Goal: Task Accomplishment & Management: Complete application form

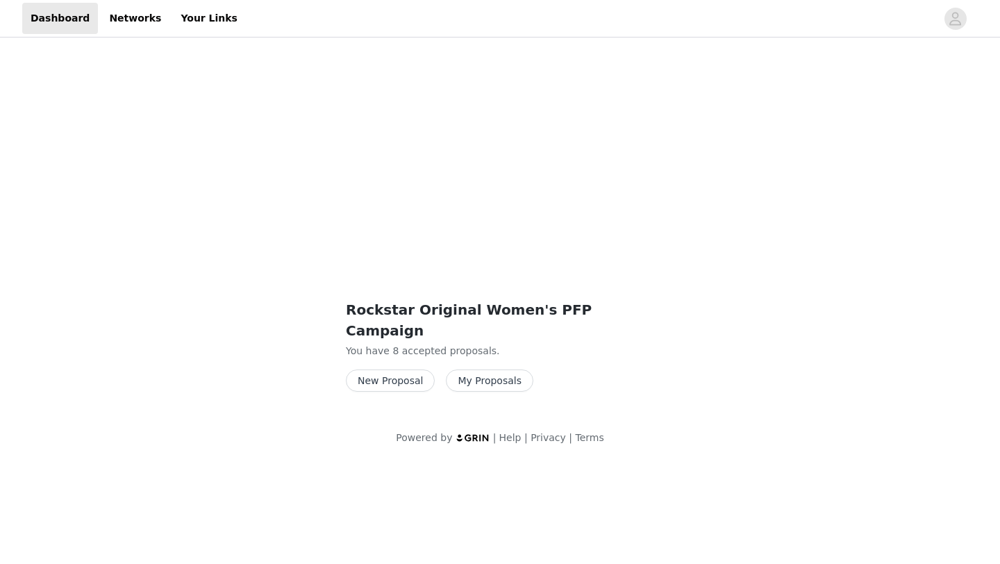
click at [371, 369] on button "New Proposal" at bounding box center [390, 380] width 89 height 22
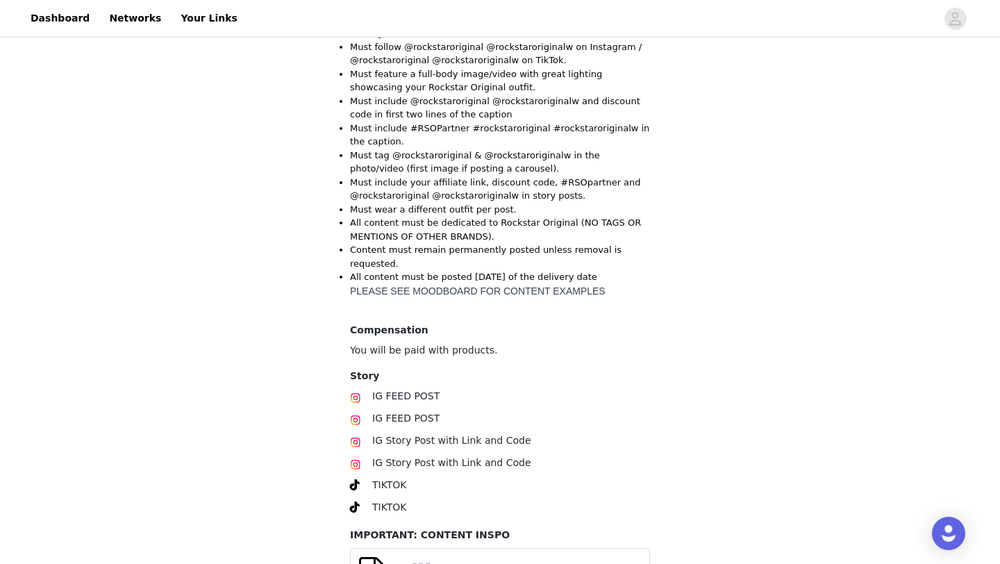
scroll to position [315, 0]
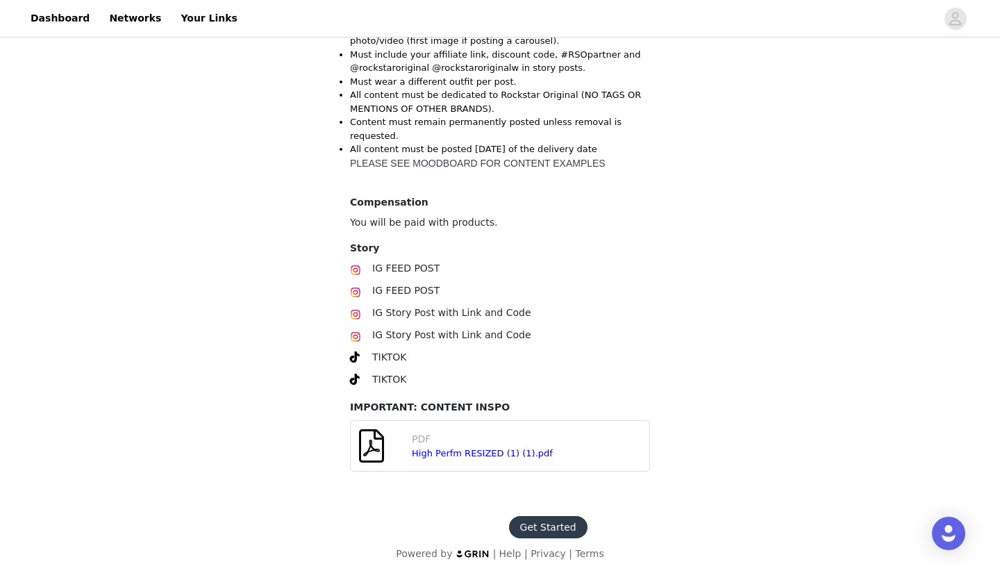
click at [551, 516] on button "Get Started" at bounding box center [548, 527] width 78 height 22
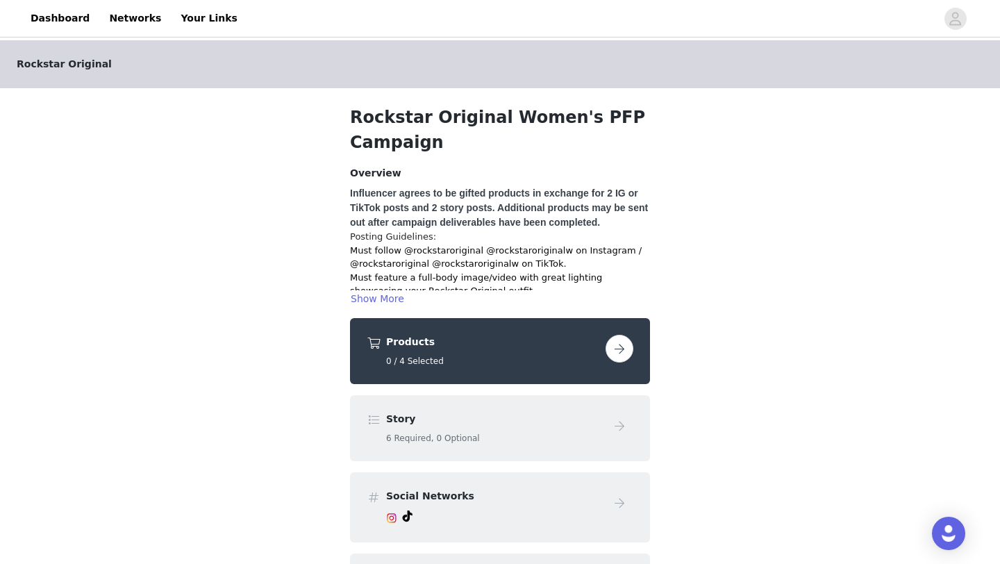
click at [614, 346] on button "button" at bounding box center [619, 349] width 28 height 28
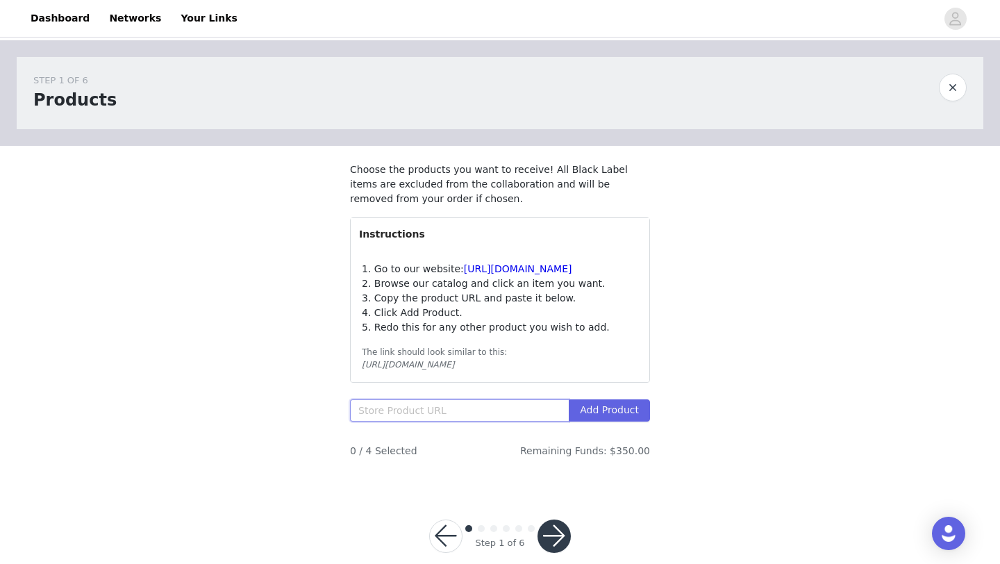
click at [396, 418] on input "text" at bounding box center [459, 410] width 219 height 22
paste input "[URL][DOMAIN_NAME][PERSON_NAME]"
type input "[URL][DOMAIN_NAME][PERSON_NAME]"
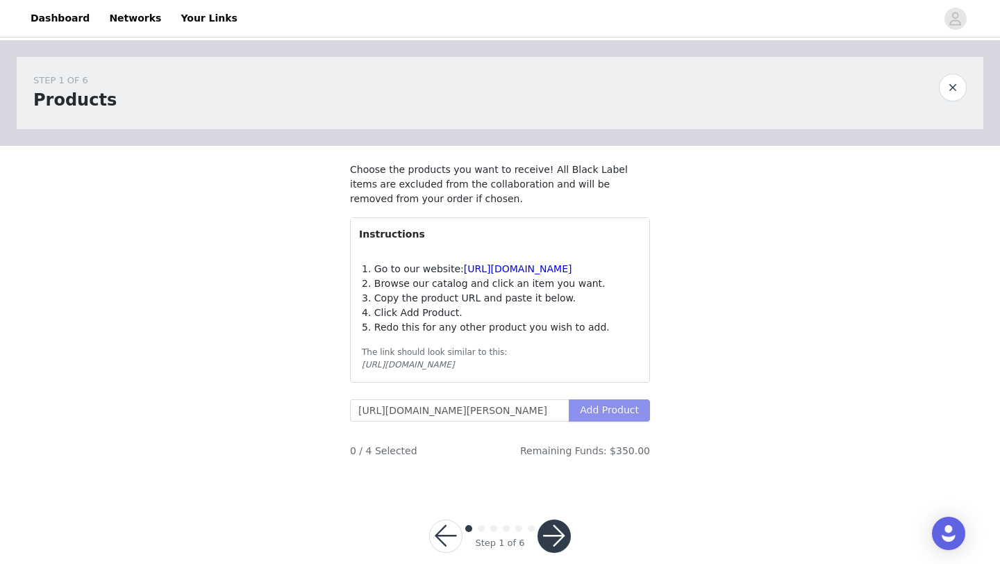
click at [602, 421] on button "Add Product" at bounding box center [609, 410] width 81 height 22
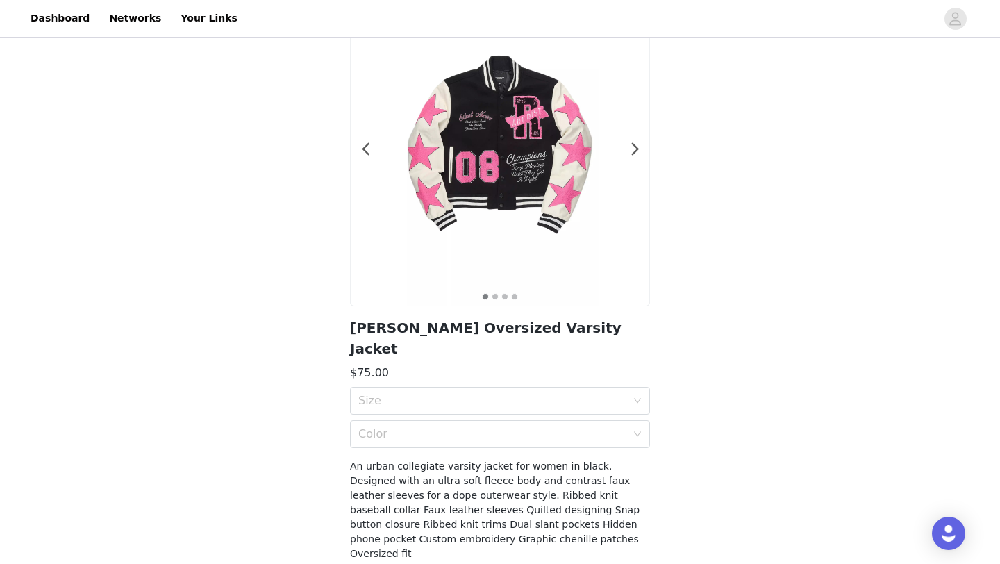
scroll to position [129, 0]
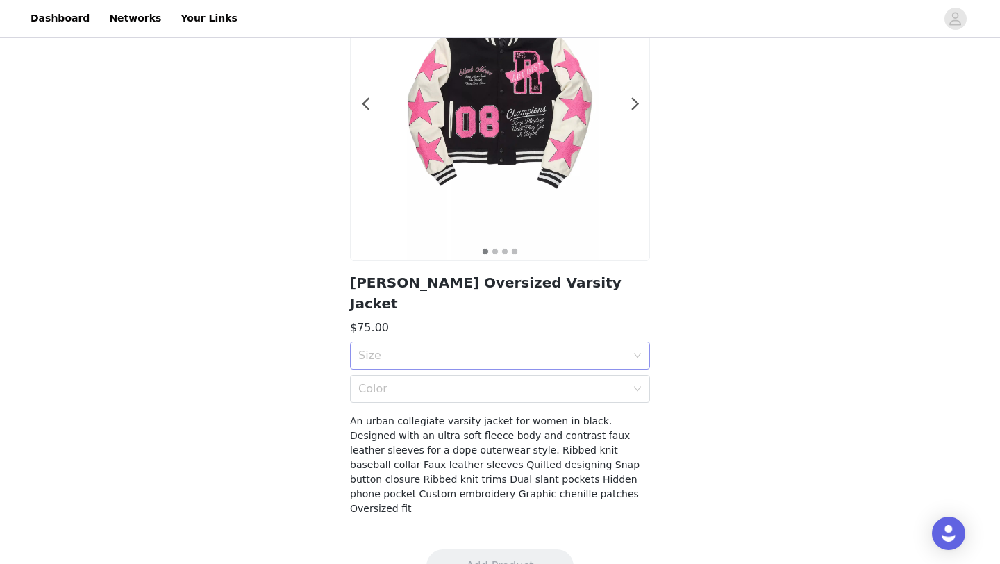
click at [558, 349] on div "Size" at bounding box center [492, 356] width 268 height 14
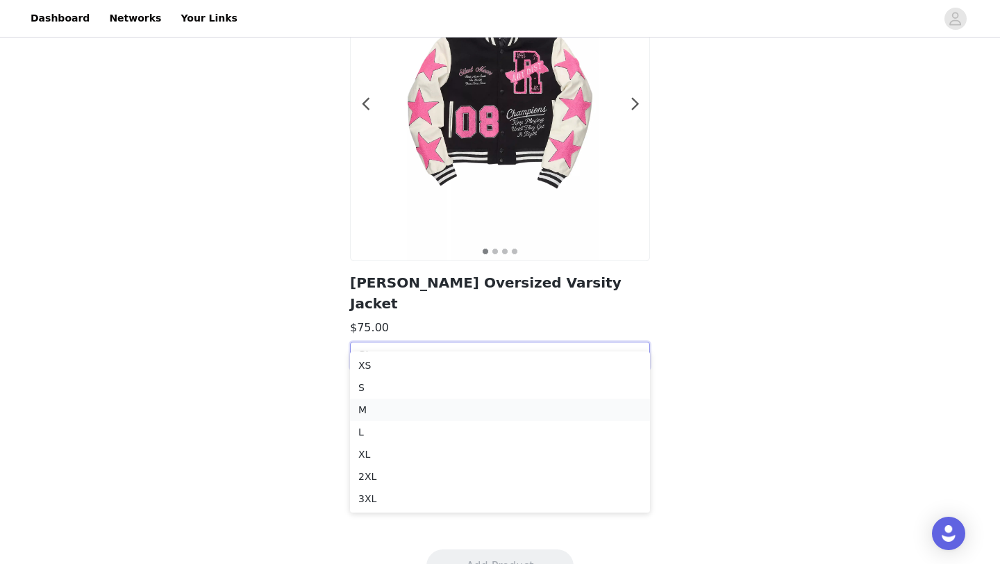
click at [481, 402] on div "M" at bounding box center [499, 409] width 283 height 15
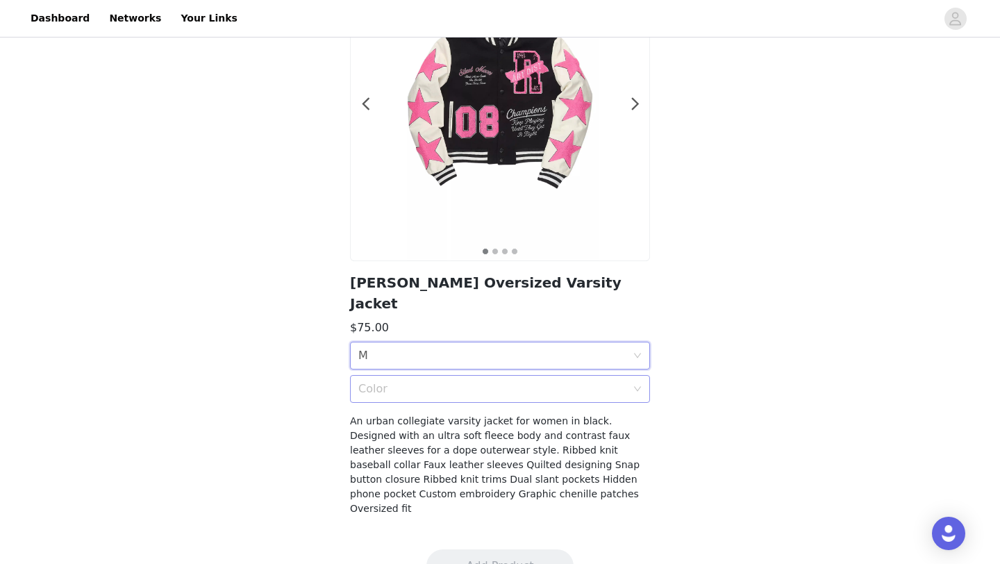
click at [503, 382] on div "Color" at bounding box center [492, 389] width 268 height 14
click at [494, 399] on div "Black" at bounding box center [499, 398] width 283 height 15
click at [497, 549] on button "Add Product" at bounding box center [499, 565] width 147 height 33
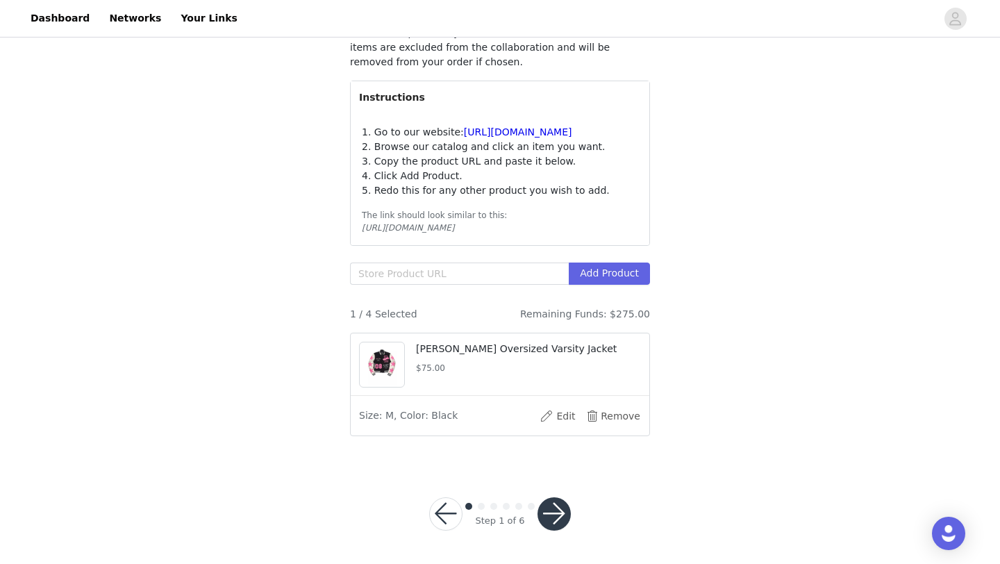
scroll to position [151, 0]
click at [449, 271] on input "text" at bounding box center [459, 273] width 219 height 22
paste input "[URL][DOMAIN_NAME][PERSON_NAME]"
type input "[URL][DOMAIN_NAME][PERSON_NAME]"
click at [621, 276] on button "Add Product" at bounding box center [609, 273] width 81 height 22
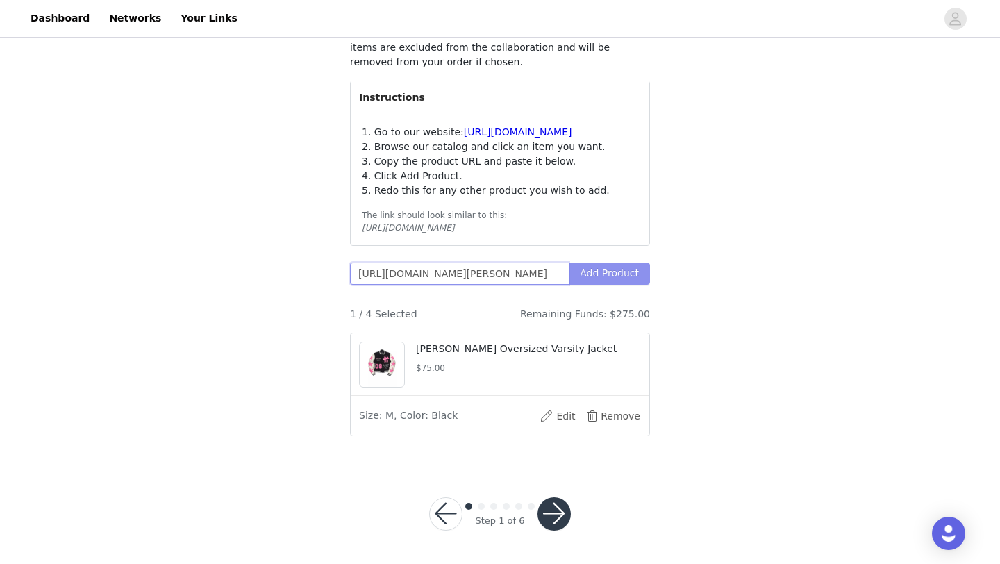
scroll to position [0, 190]
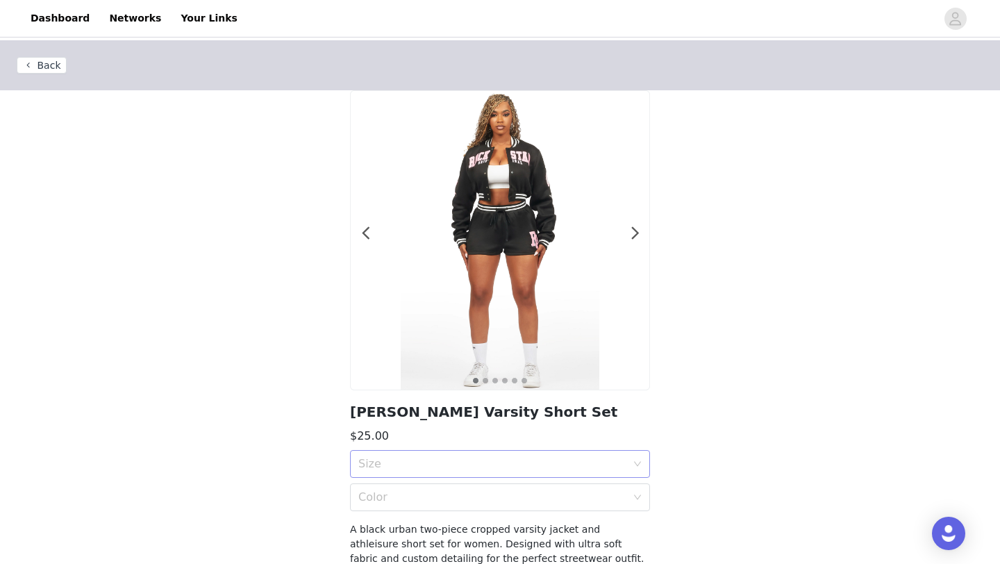
click at [499, 474] on div "Size" at bounding box center [495, 464] width 274 height 26
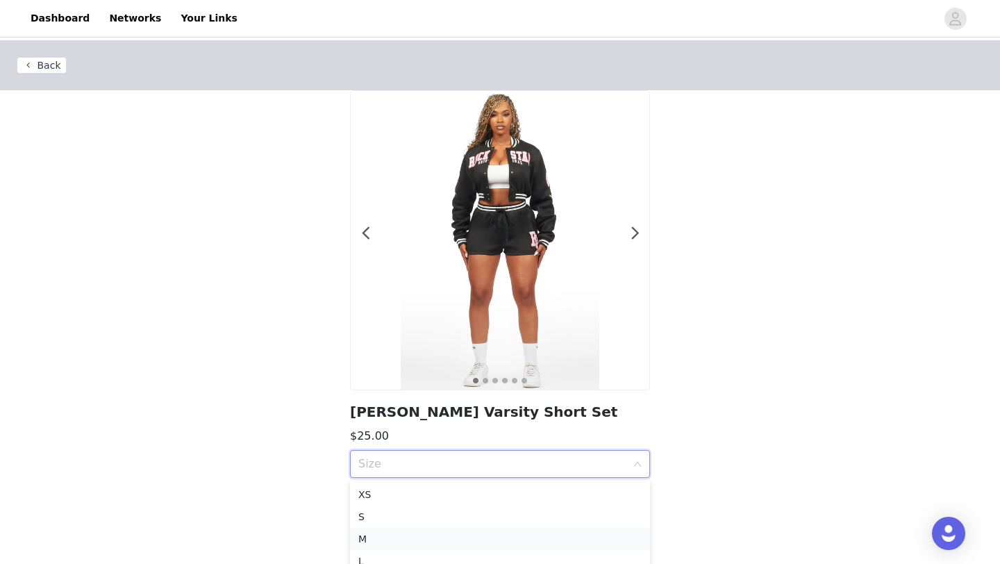
click at [425, 535] on div "M" at bounding box center [499, 538] width 283 height 15
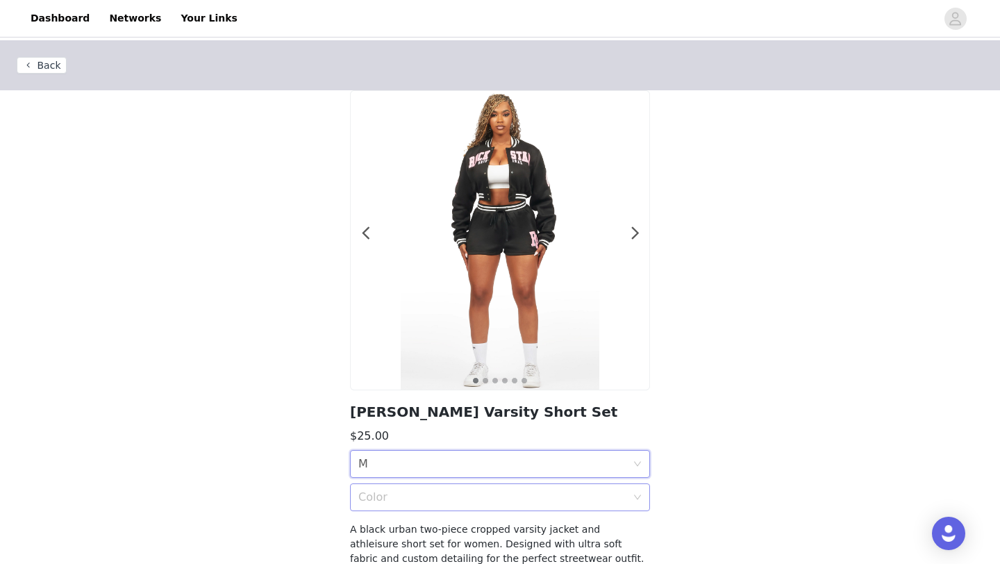
click at [469, 508] on div "Color" at bounding box center [495, 497] width 274 height 26
click at [458, 527] on div "Black" at bounding box center [499, 527] width 283 height 15
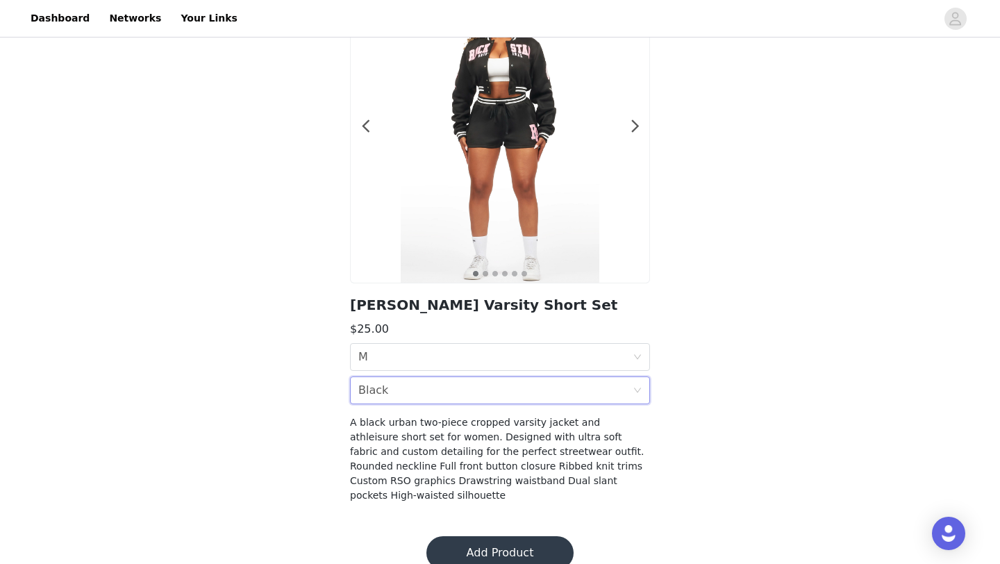
scroll to position [109, 0]
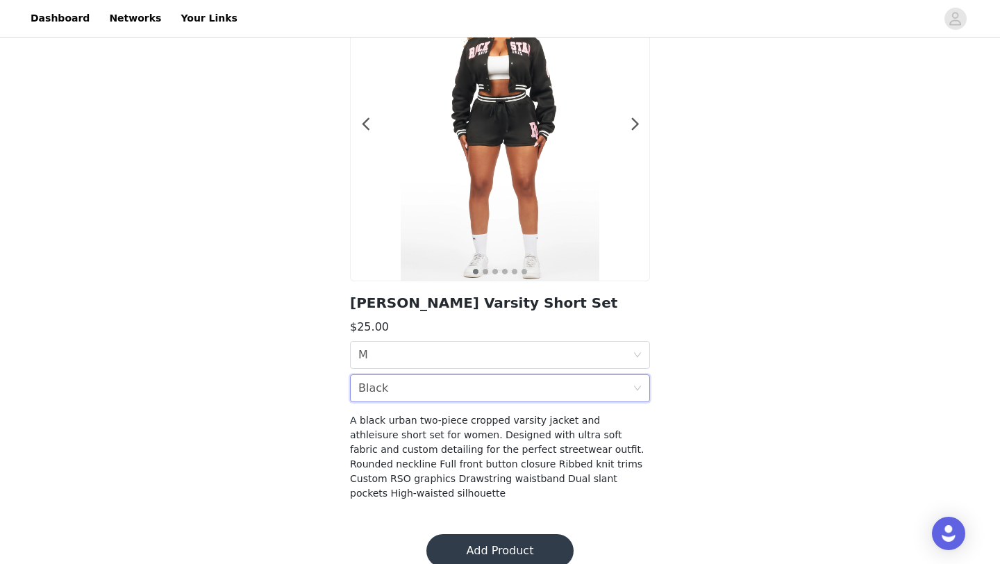
click at [474, 537] on button "Add Product" at bounding box center [499, 550] width 147 height 33
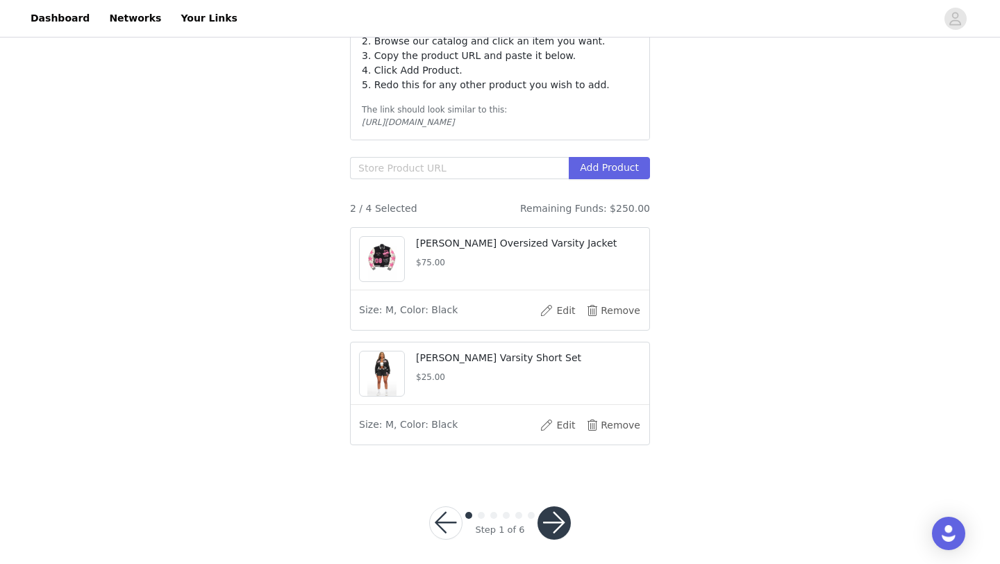
scroll to position [241, 0]
click at [470, 181] on input "text" at bounding box center [459, 169] width 219 height 22
paste input "[URL][DOMAIN_NAME][PERSON_NAME][PERSON_NAME]"
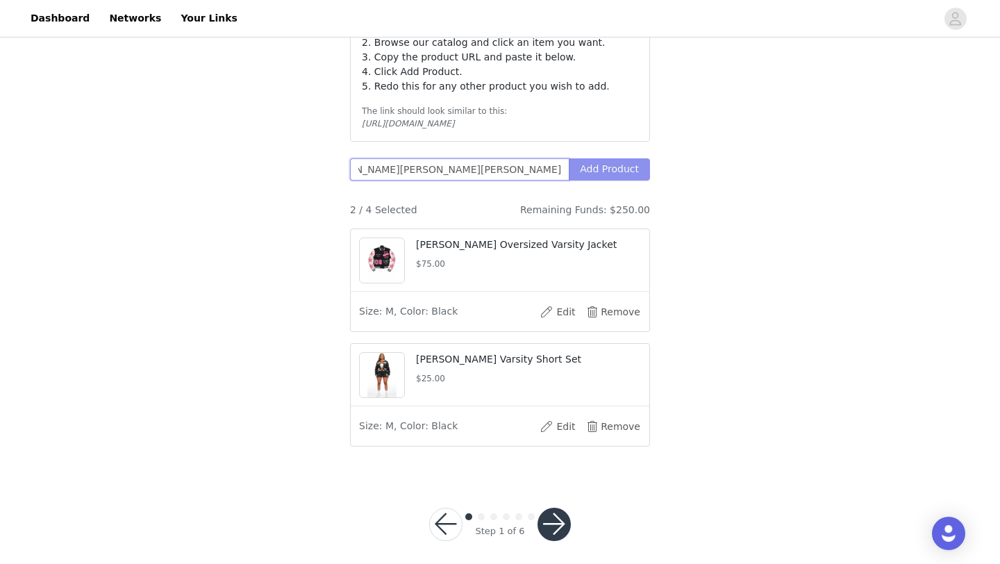
type input "[URL][DOMAIN_NAME][PERSON_NAME][PERSON_NAME]"
click at [611, 181] on button "Add Product" at bounding box center [609, 169] width 81 height 22
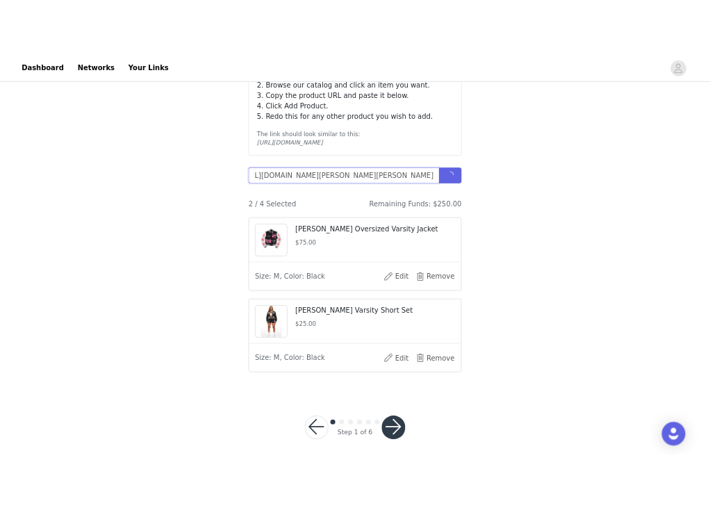
scroll to position [0, 0]
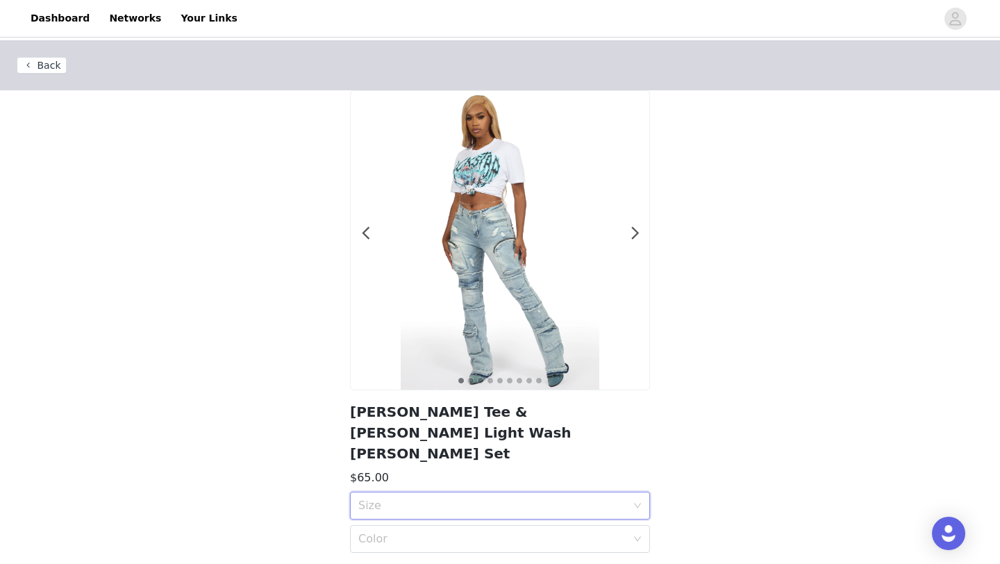
click at [425, 497] on div "Size" at bounding box center [495, 505] width 274 height 26
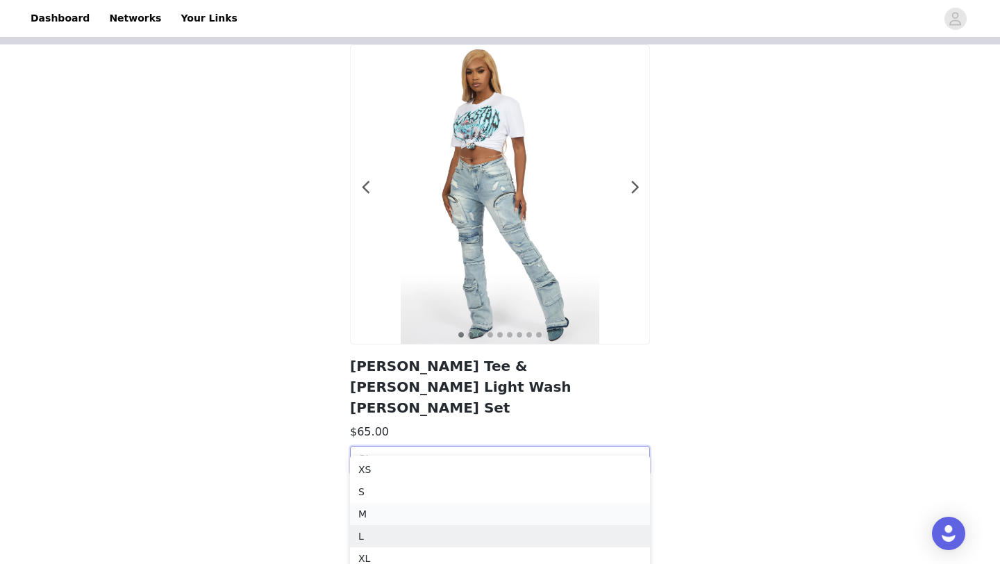
scroll to position [47, 0]
click at [412, 516] on div "M" at bounding box center [499, 512] width 283 height 15
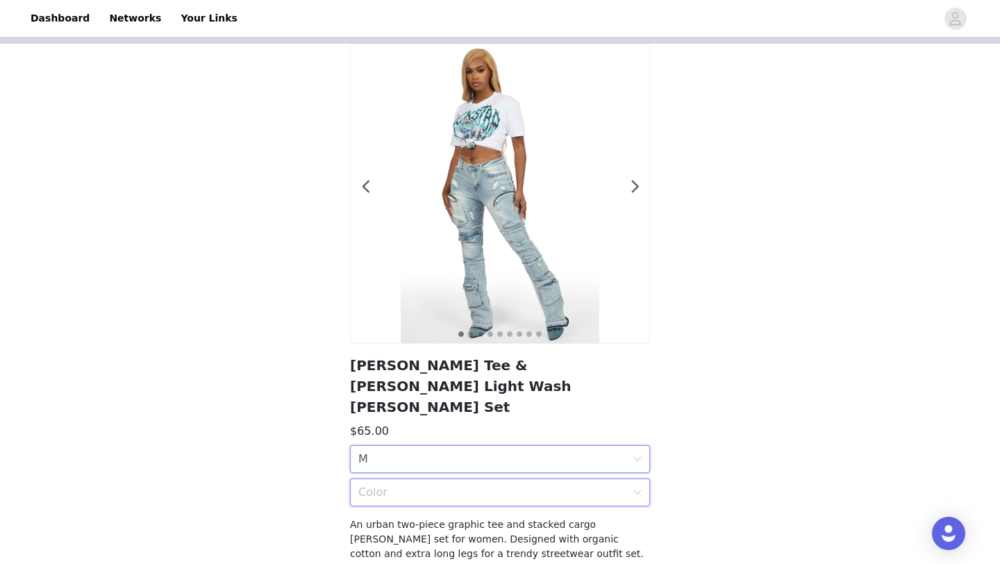
click at [403, 481] on div "Color" at bounding box center [495, 492] width 274 height 26
click at [407, 497] on div "WHITE/LIGHT BLUE" at bounding box center [499, 501] width 283 height 15
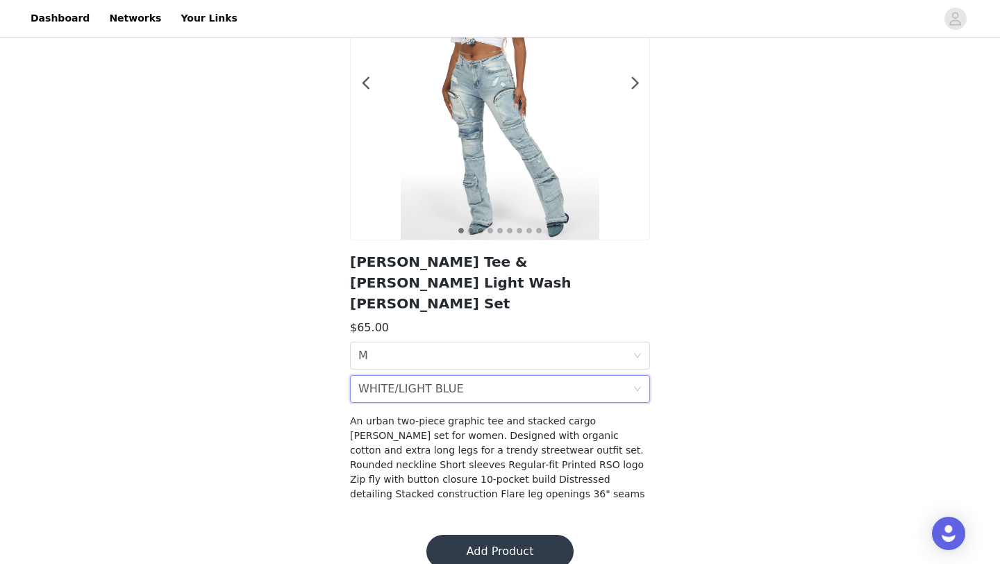
click at [505, 535] on button "Add Product" at bounding box center [499, 551] width 147 height 33
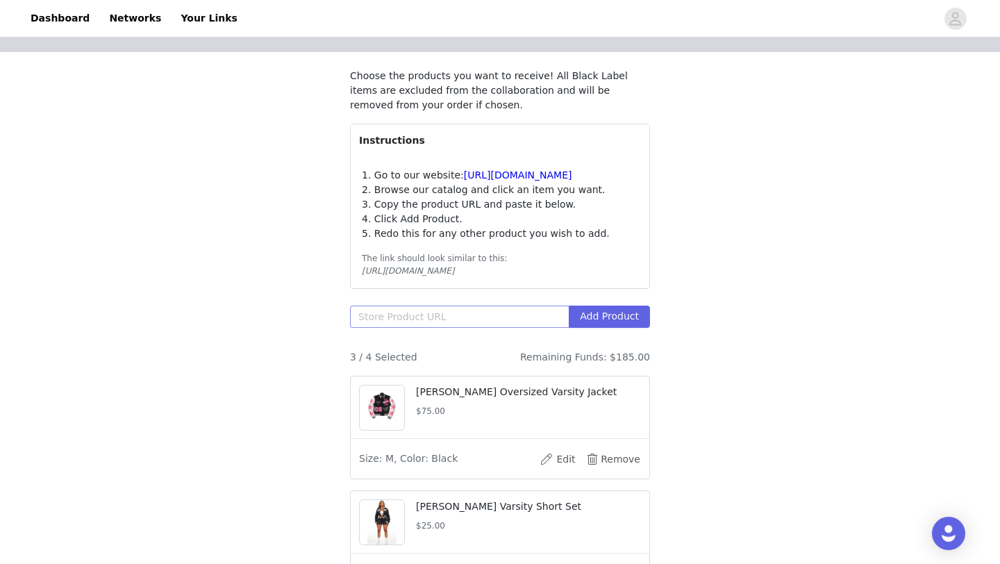
scroll to position [112, 0]
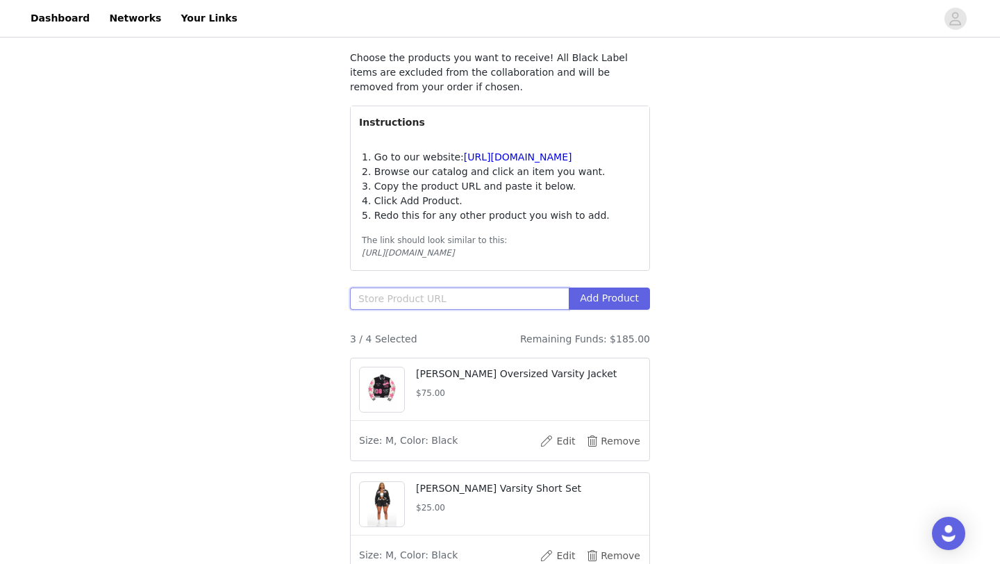
click at [447, 310] on input "text" at bounding box center [459, 298] width 219 height 22
paste input "[URL][DOMAIN_NAME]"
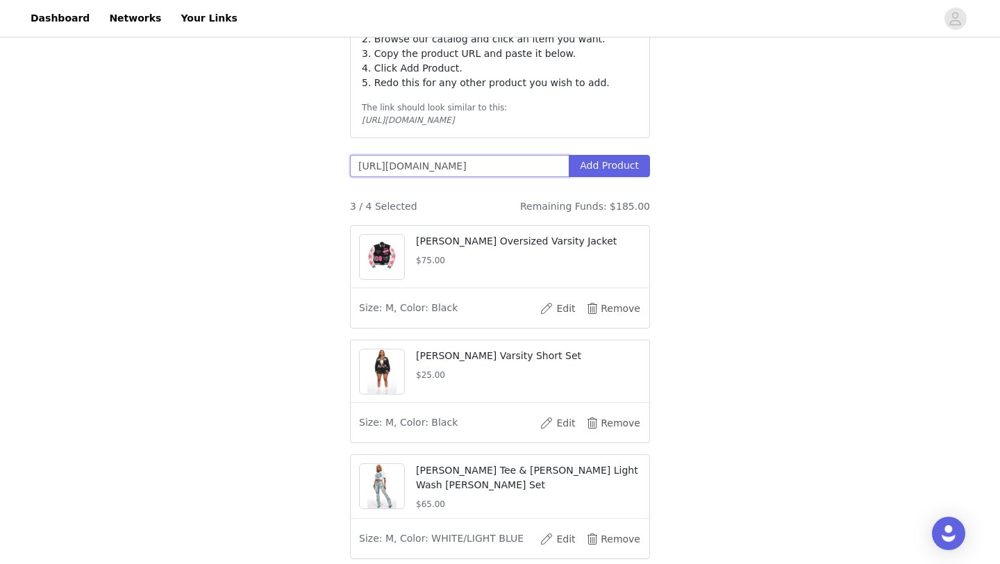
scroll to position [260, 0]
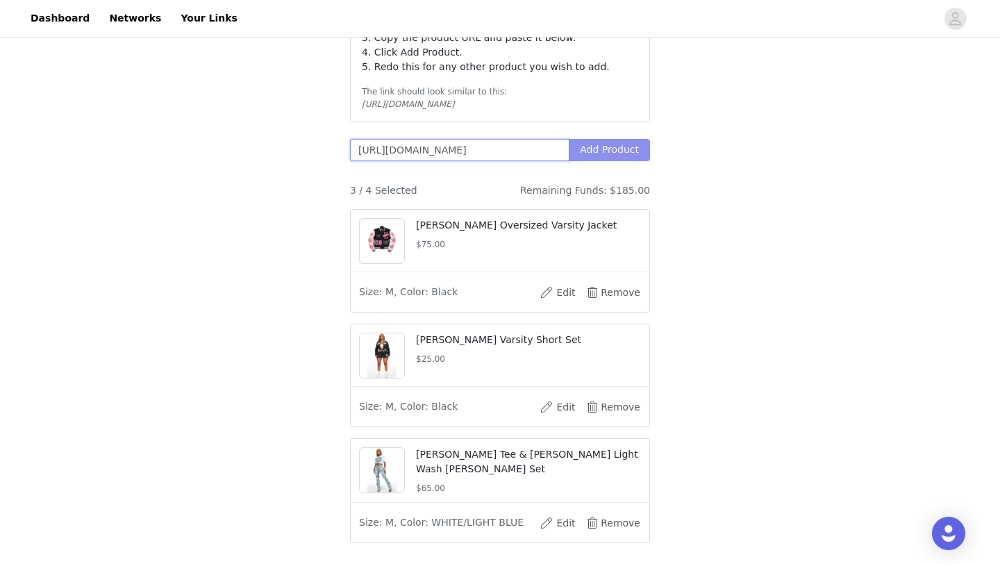
type input "[URL][DOMAIN_NAME]"
click at [623, 161] on button "Add Product" at bounding box center [609, 150] width 81 height 22
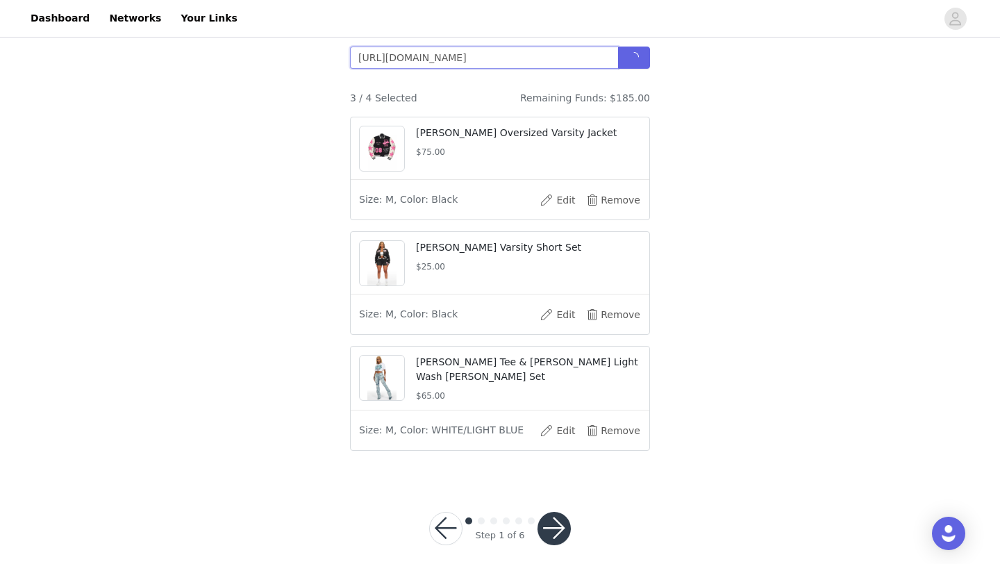
scroll to position [355, 0]
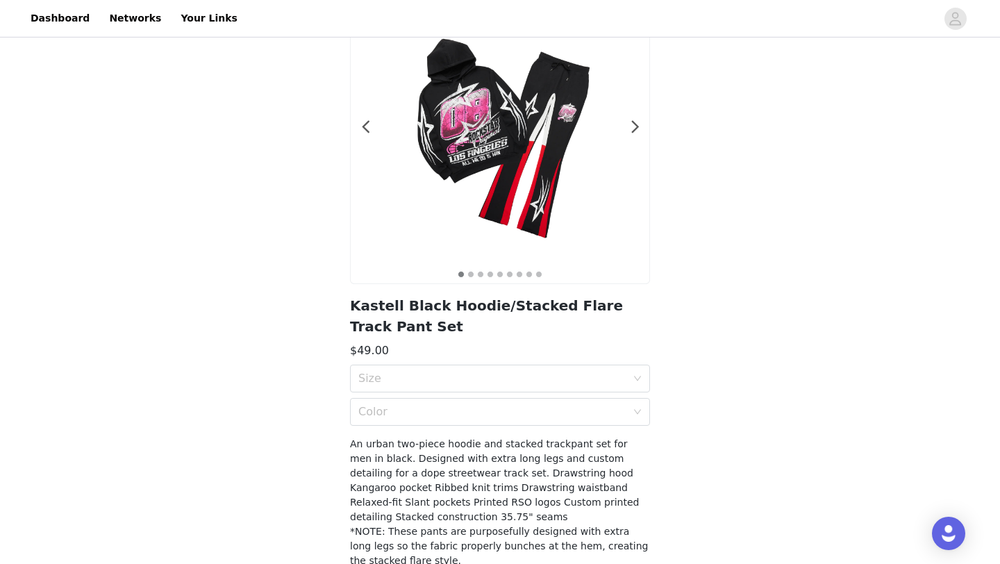
scroll to position [133, 0]
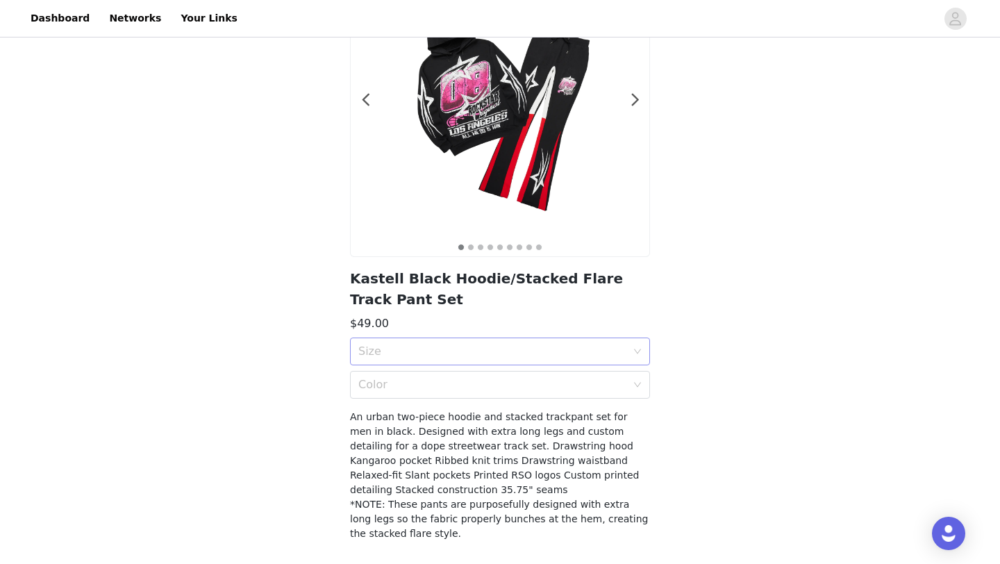
click at [523, 349] on div "Size" at bounding box center [492, 351] width 268 height 14
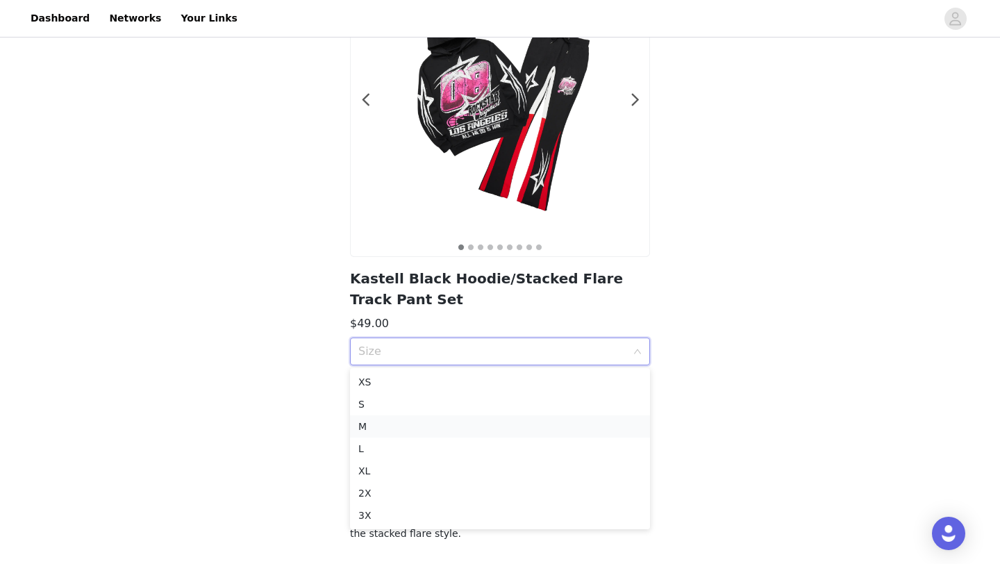
click at [469, 430] on div "M" at bounding box center [499, 426] width 283 height 15
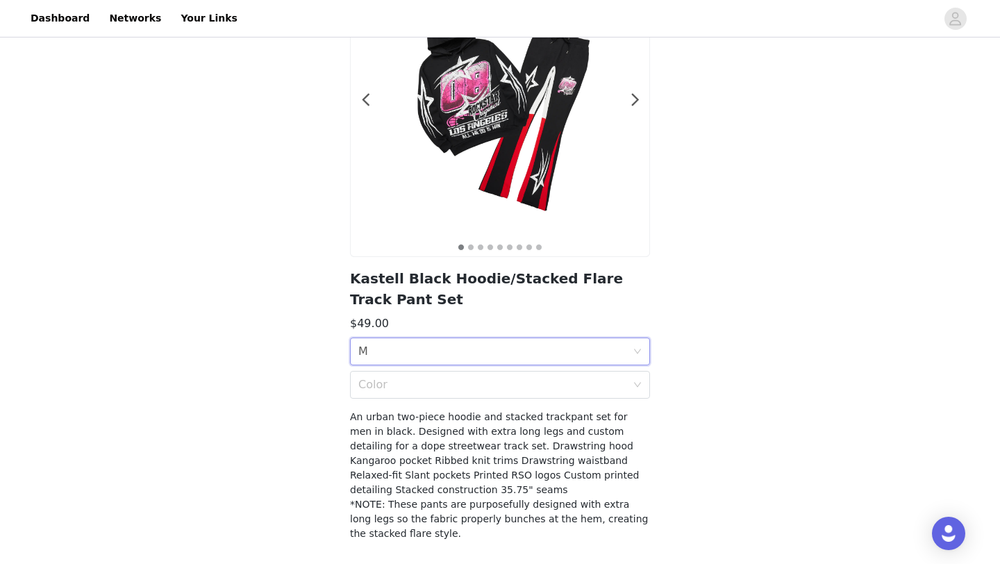
click at [470, 358] on div "Size M" at bounding box center [495, 351] width 274 height 26
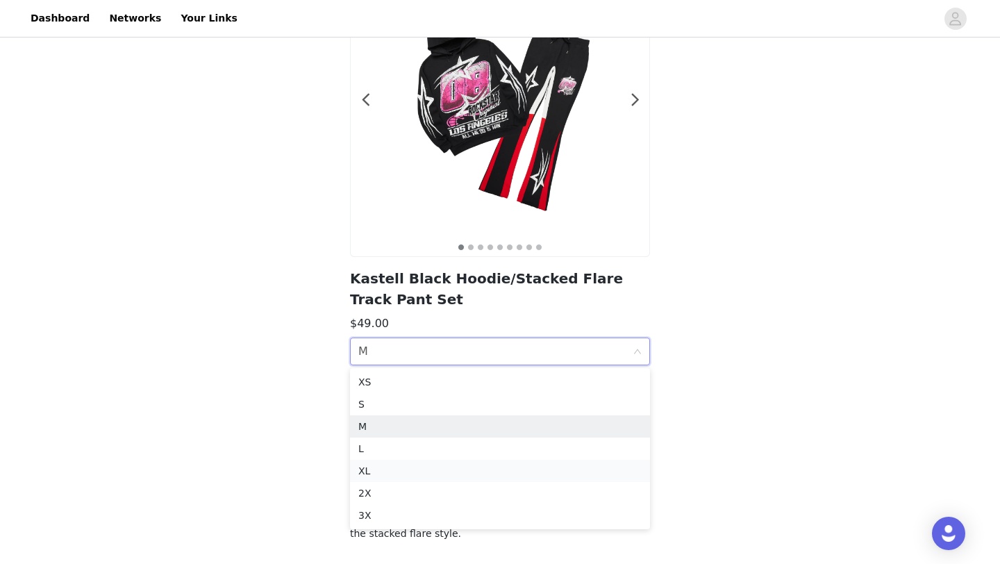
click at [474, 471] on div "XL" at bounding box center [499, 470] width 283 height 15
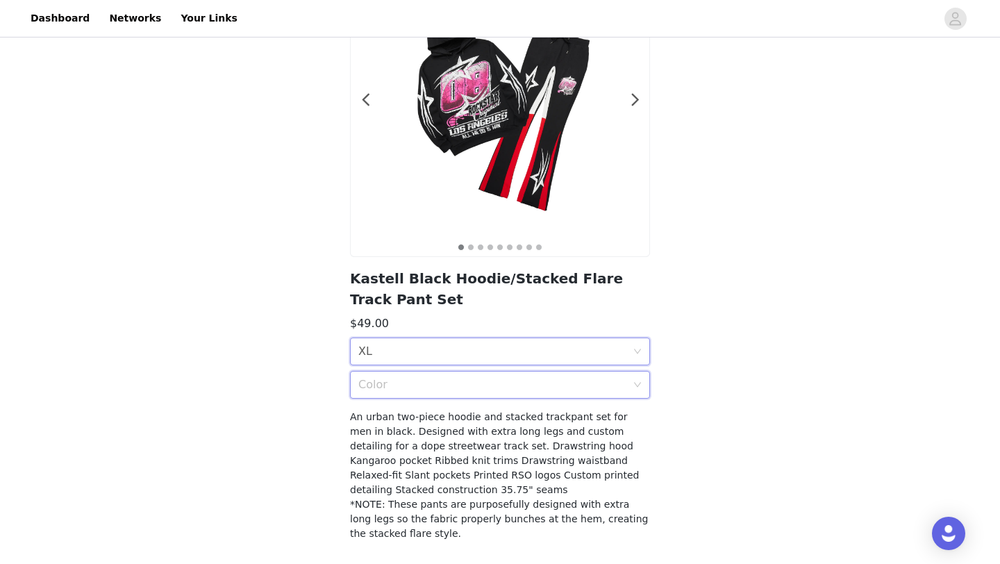
click at [473, 378] on div "Color" at bounding box center [495, 384] width 274 height 26
click at [478, 410] on div "Black/Red" at bounding box center [499, 415] width 283 height 15
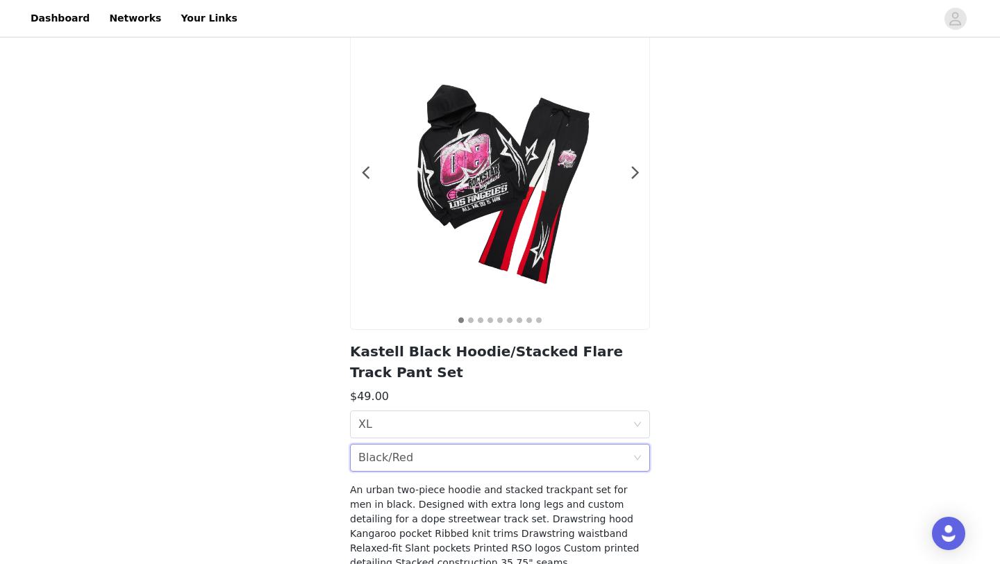
scroll to position [179, 0]
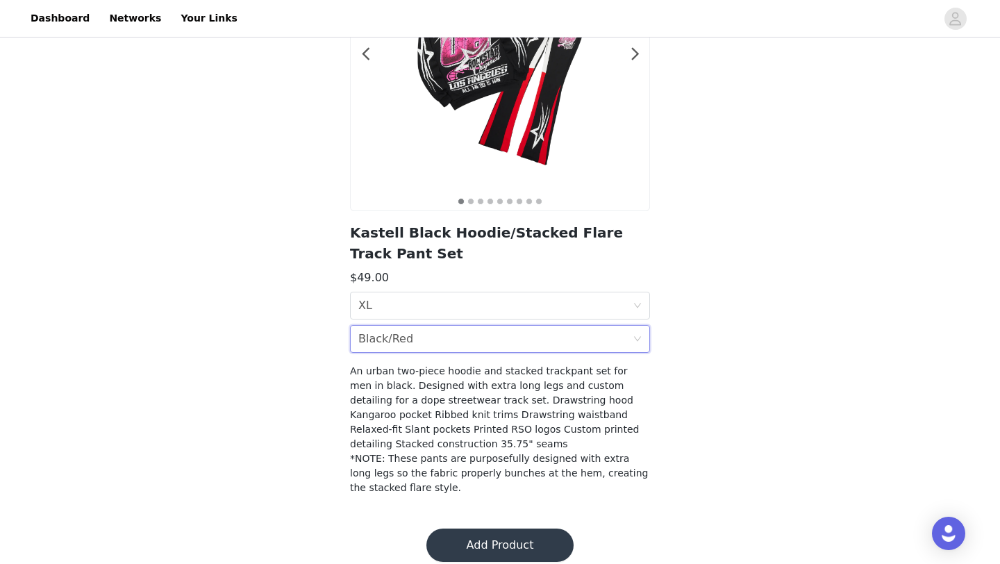
click at [521, 528] on button "Add Product" at bounding box center [499, 544] width 147 height 33
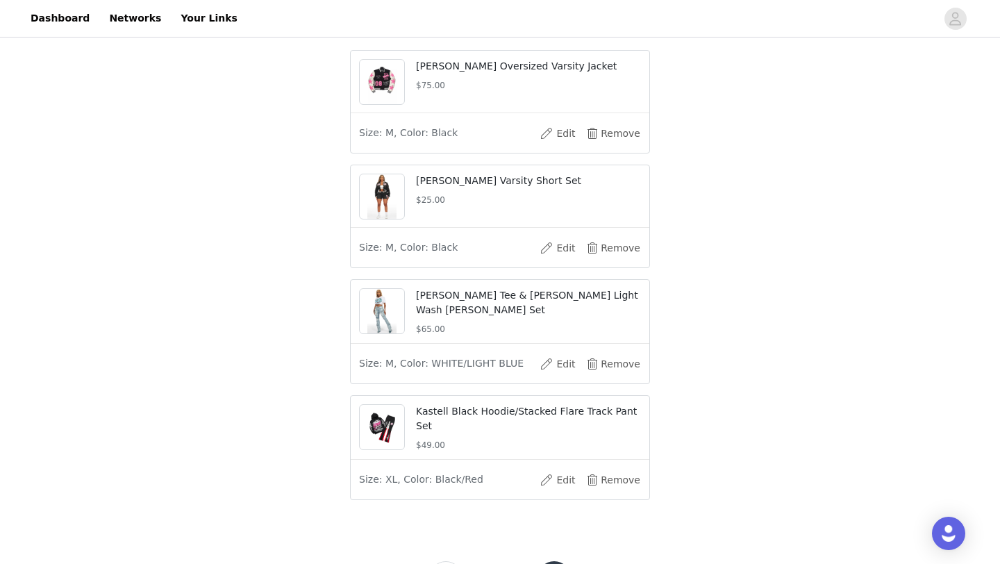
scroll to position [420, 0]
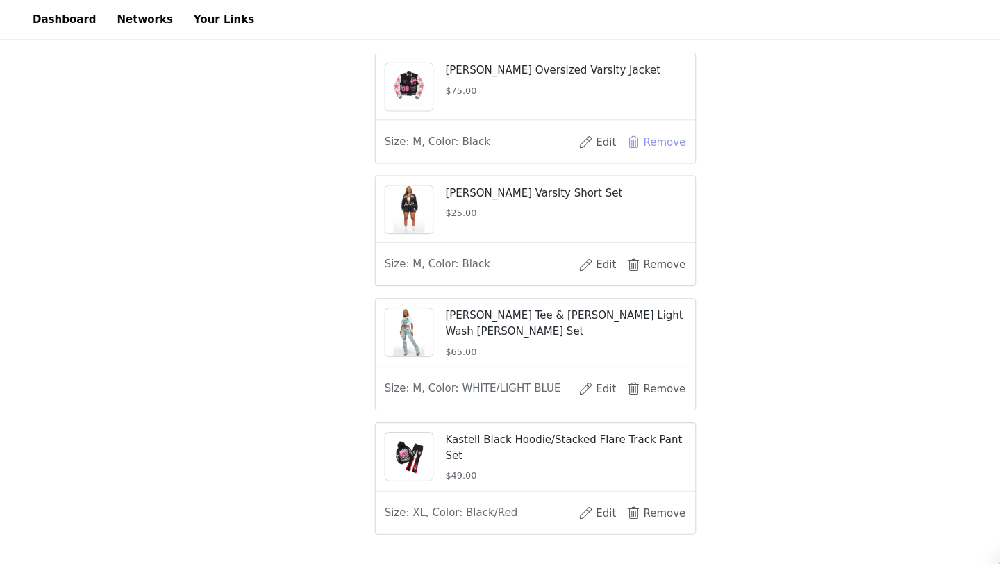
click at [618, 144] on button "Remove" at bounding box center [613, 133] width 56 height 22
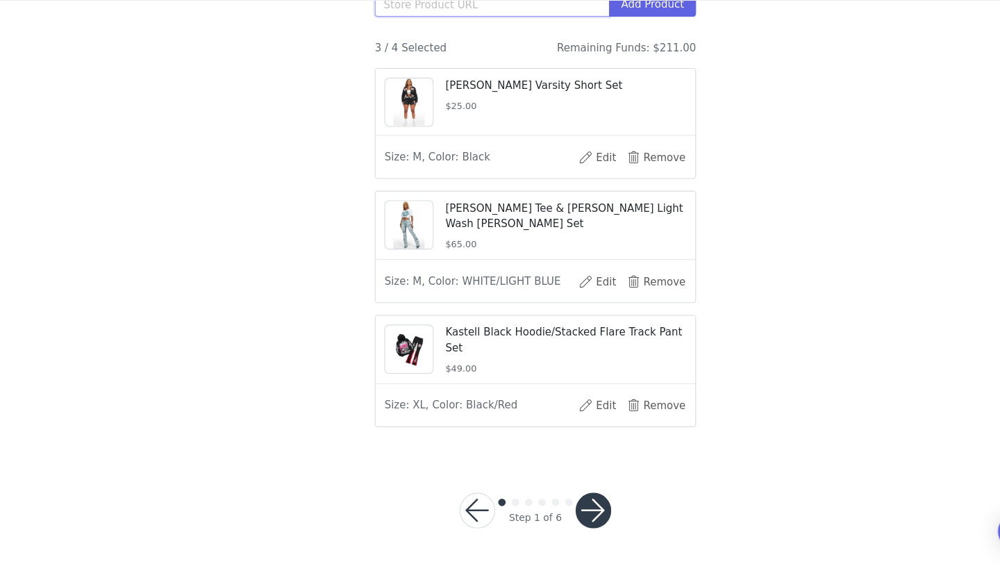
click at [437, 42] on input "text" at bounding box center [459, 42] width 219 height 22
paste input "[URL][DOMAIN_NAME][PERSON_NAME]"
type input "[URL][DOMAIN_NAME][PERSON_NAME]"
click at [617, 49] on button "Add Product" at bounding box center [609, 42] width 81 height 22
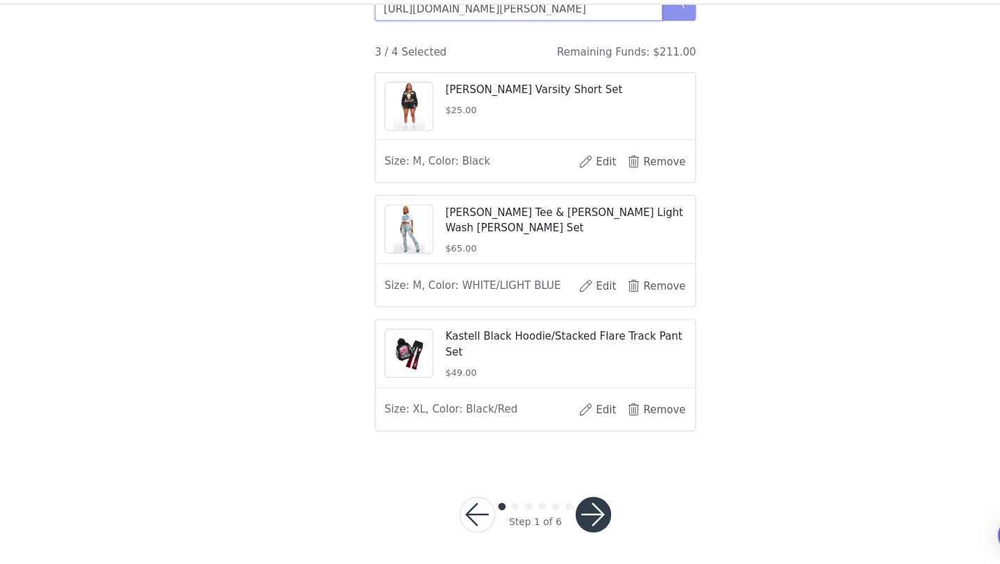
scroll to position [0, 196]
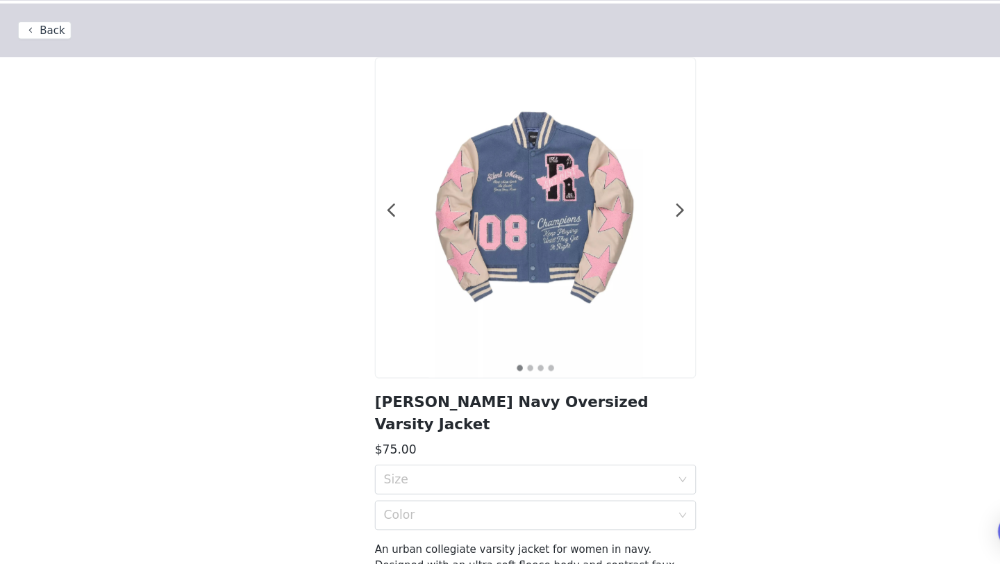
scroll to position [129, 0]
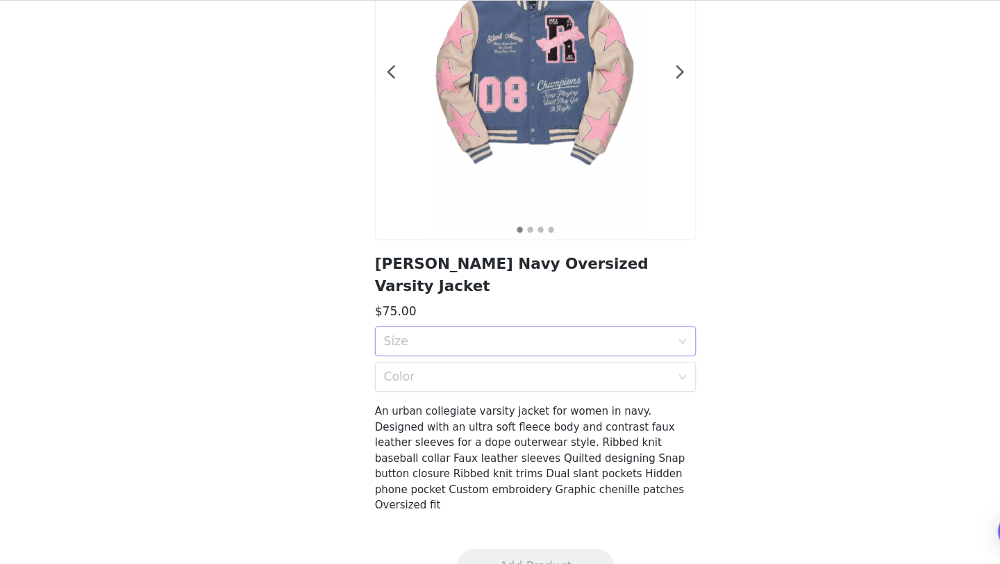
click at [376, 349] on div "Size" at bounding box center [492, 356] width 268 height 14
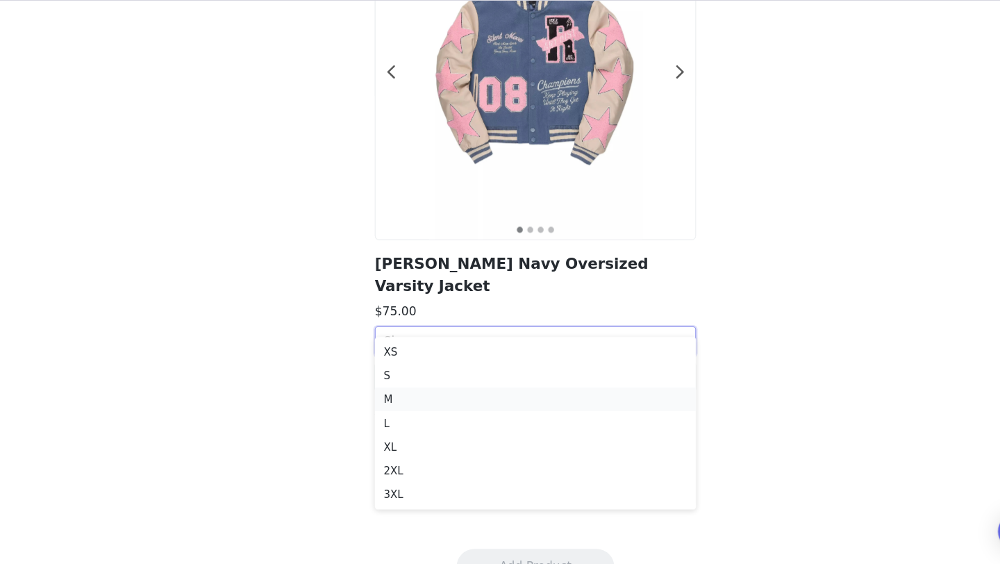
click at [424, 399] on li "M" at bounding box center [500, 410] width 300 height 22
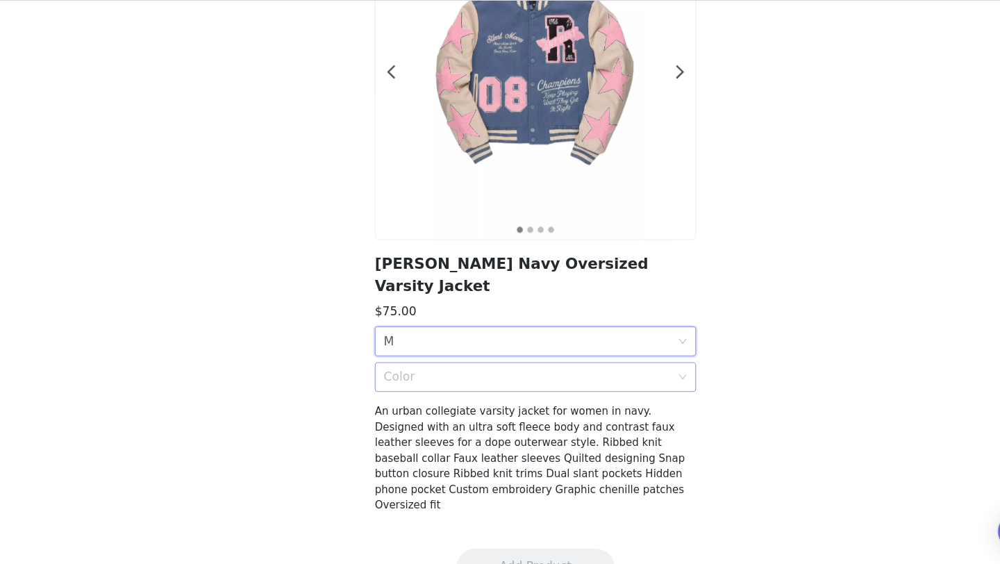
click at [428, 382] on div "Color" at bounding box center [492, 389] width 268 height 14
click at [435, 396] on div "Navy" at bounding box center [499, 398] width 283 height 15
click at [455, 549] on button "Add Product" at bounding box center [499, 565] width 147 height 33
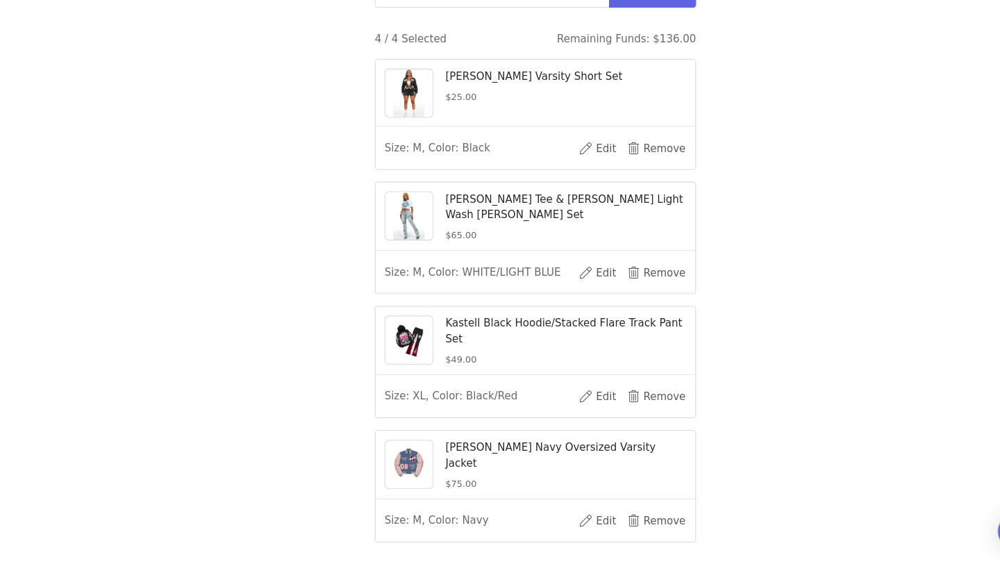
scroll to position [380, 0]
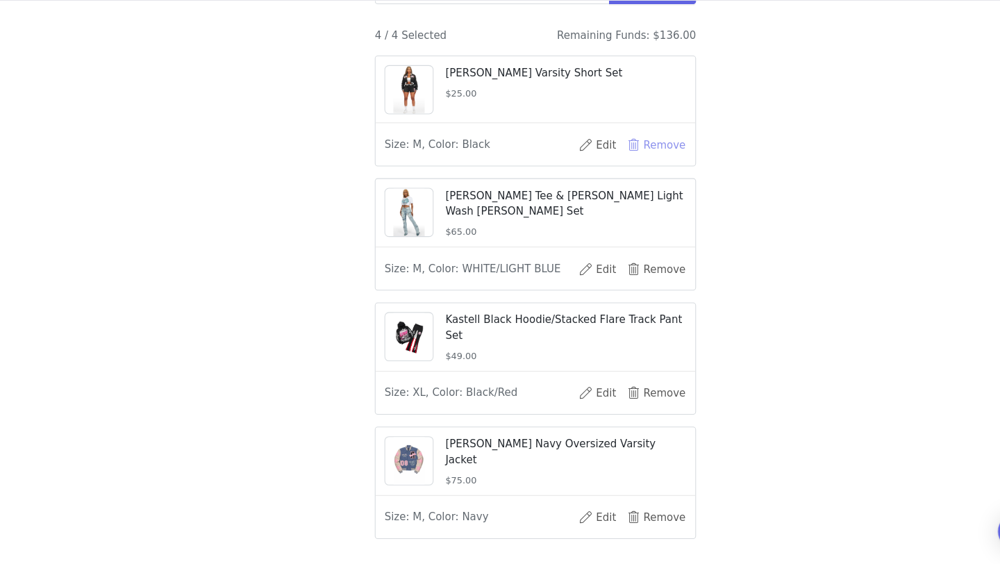
click at [621, 183] on button "Remove" at bounding box center [613, 172] width 56 height 22
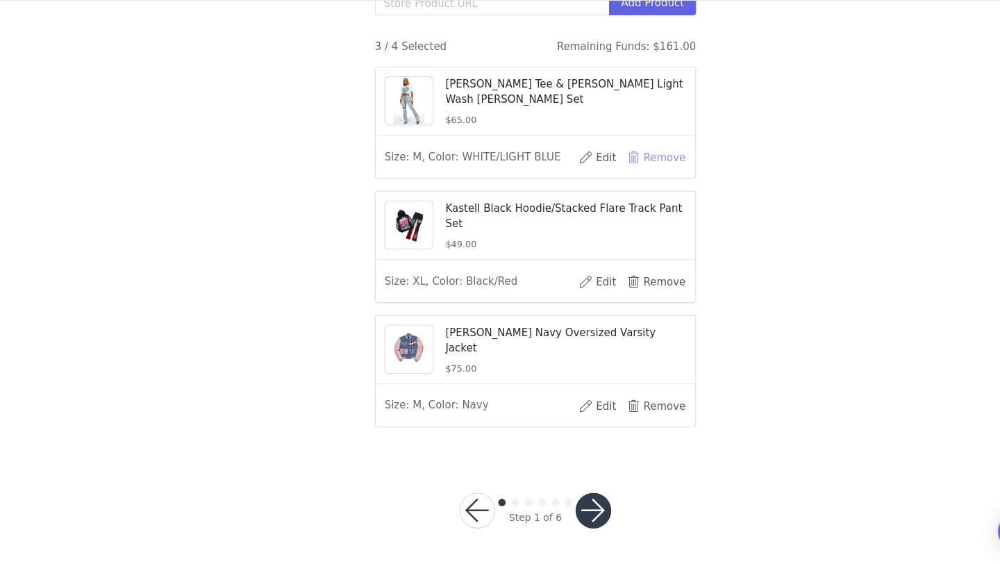
scroll to position [380, 0]
click at [446, 51] on input "text" at bounding box center [459, 40] width 219 height 22
paste input "[URL][DOMAIN_NAME][PERSON_NAME]"
type input "[URL][DOMAIN_NAME][PERSON_NAME]"
click at [620, 51] on button "Add Product" at bounding box center [609, 40] width 81 height 22
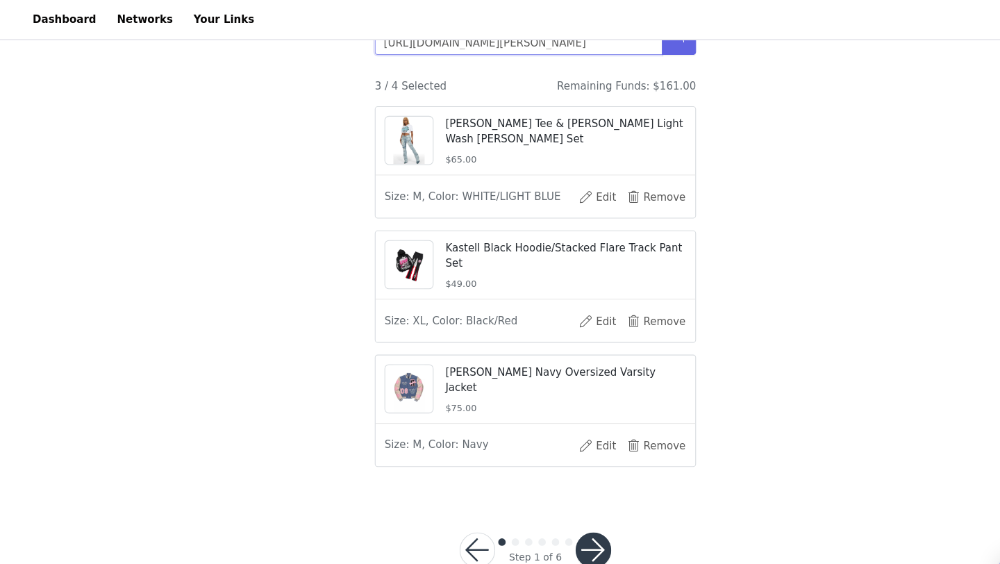
scroll to position [371, 0]
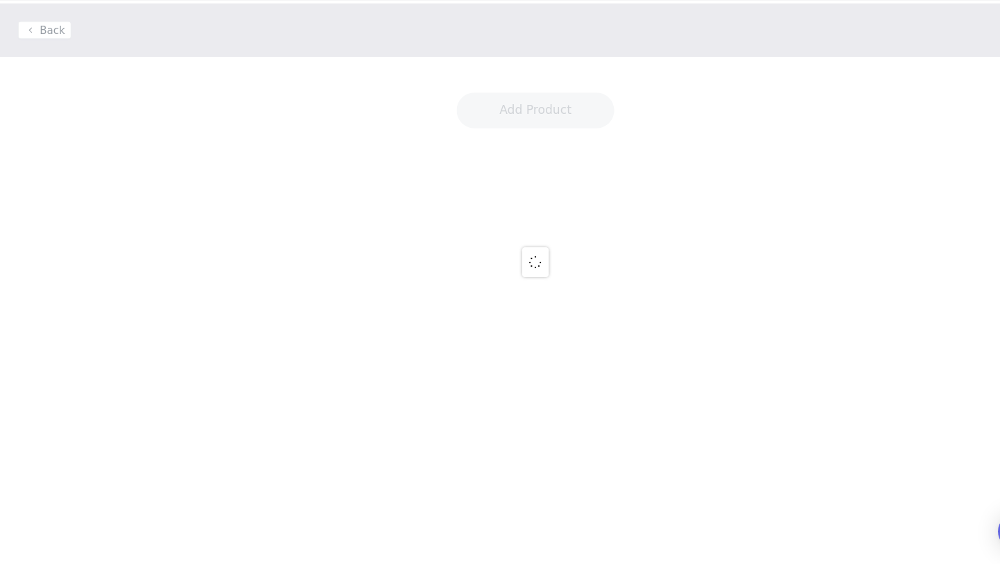
scroll to position [129, 0]
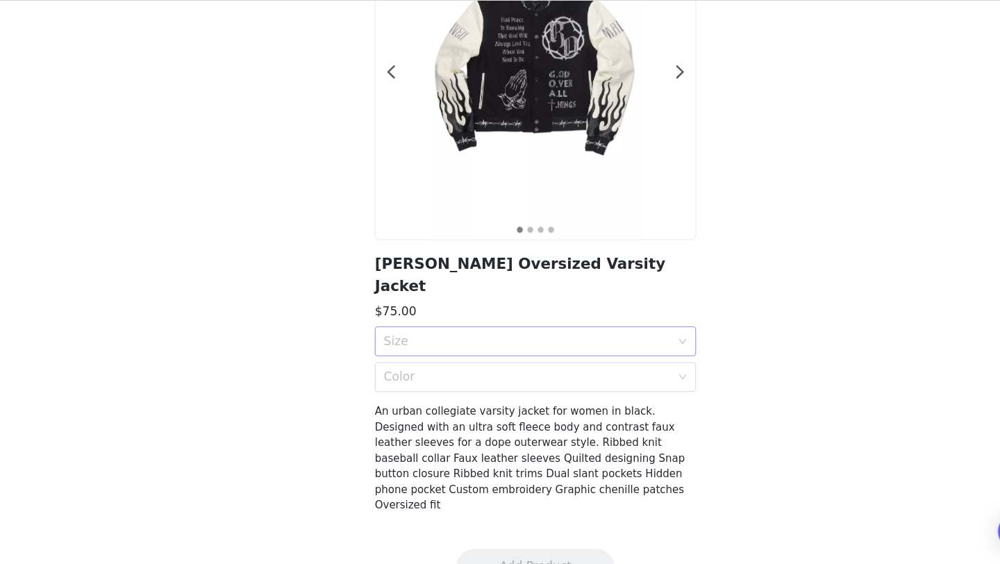
click at [558, 349] on div "Size" at bounding box center [492, 356] width 268 height 14
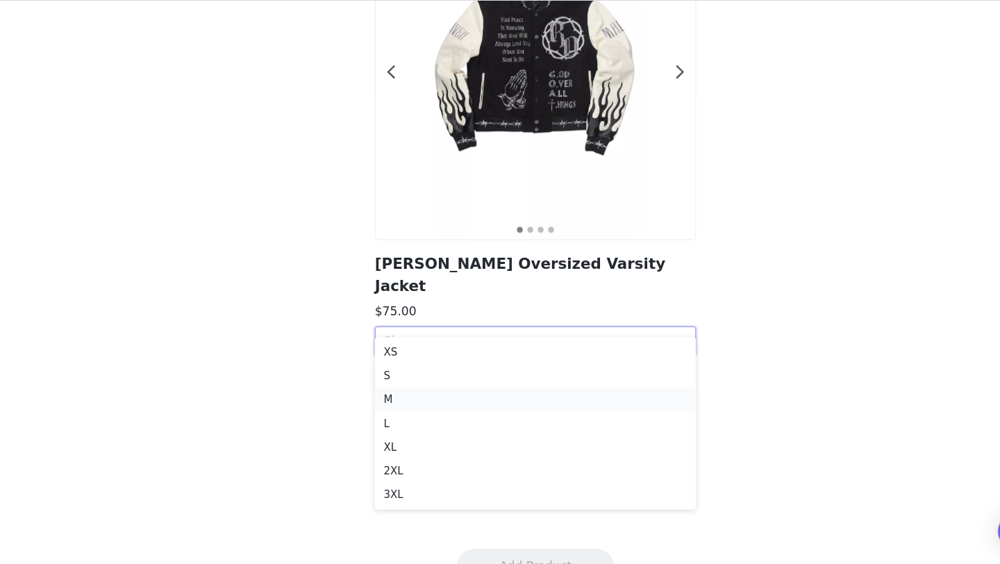
click at [458, 409] on div "M" at bounding box center [499, 409] width 283 height 15
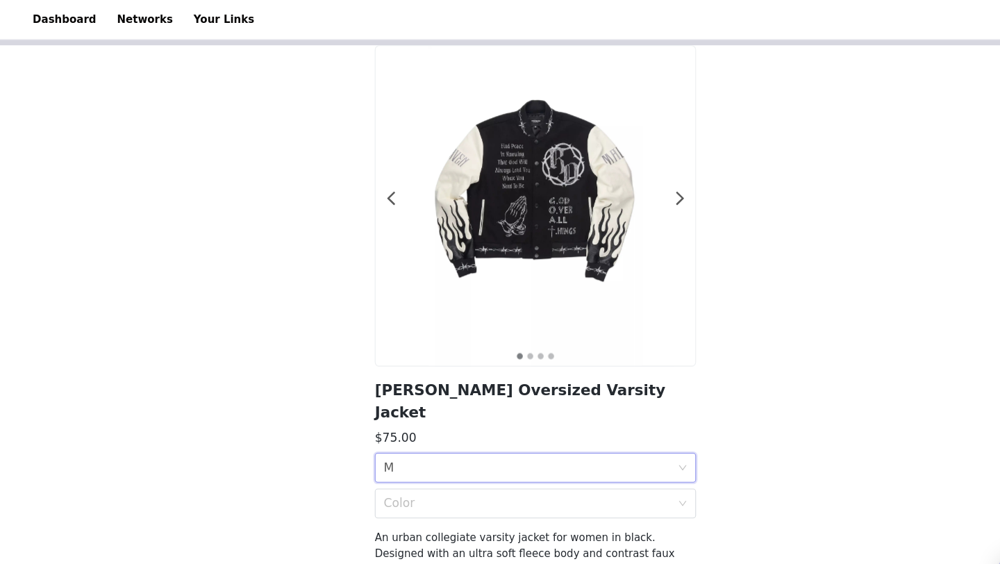
scroll to position [46, 0]
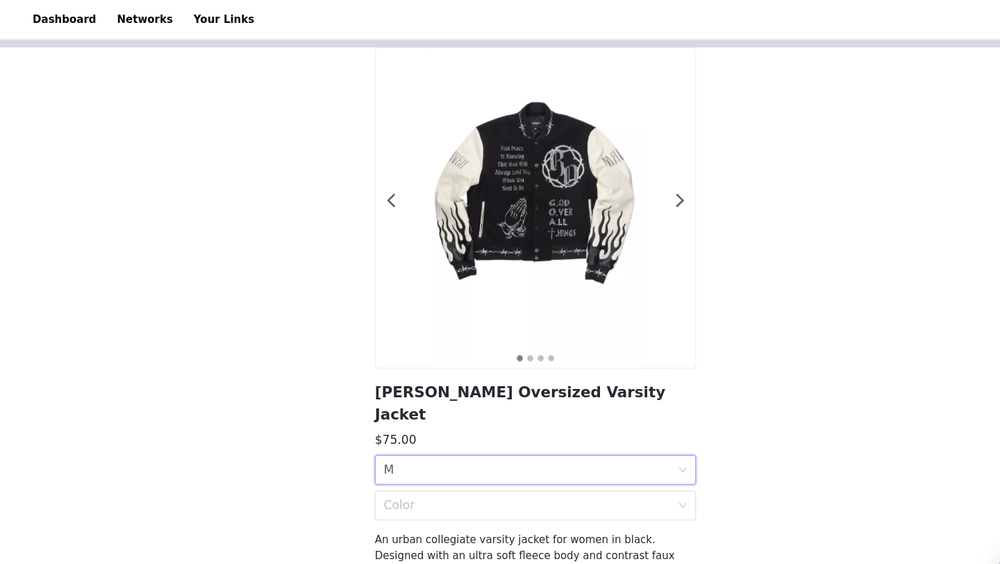
click at [480, 426] on div "Size M" at bounding box center [495, 439] width 274 height 26
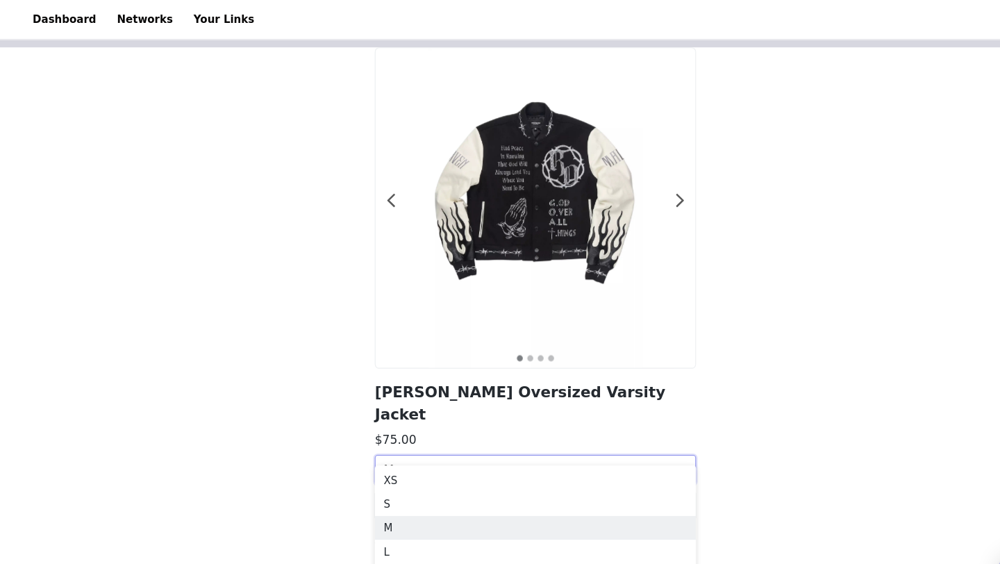
click at [474, 426] on div "Size M" at bounding box center [495, 439] width 274 height 26
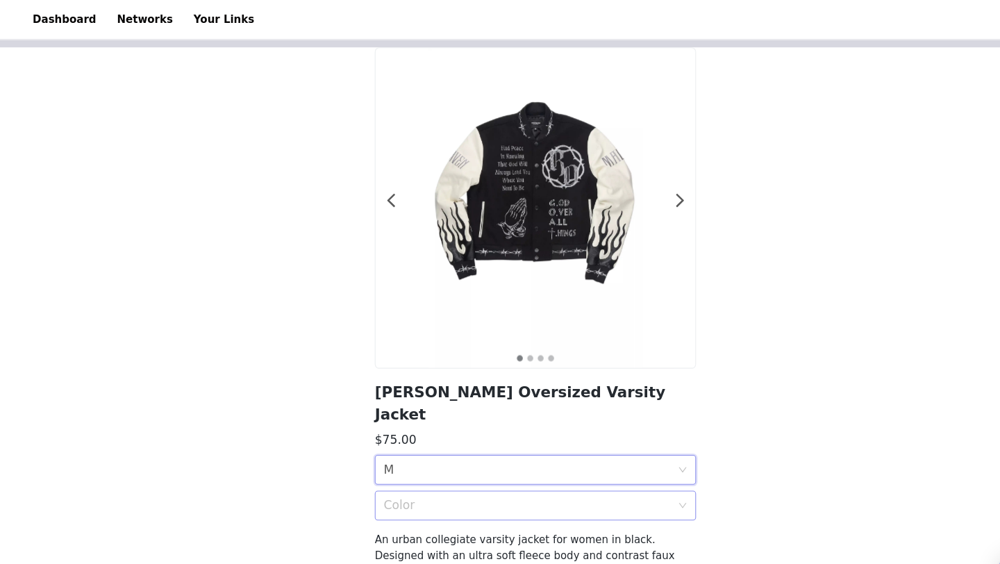
click at [449, 465] on div "Color" at bounding box center [492, 472] width 268 height 14
click at [433, 483] on div "Black" at bounding box center [499, 481] width 283 height 15
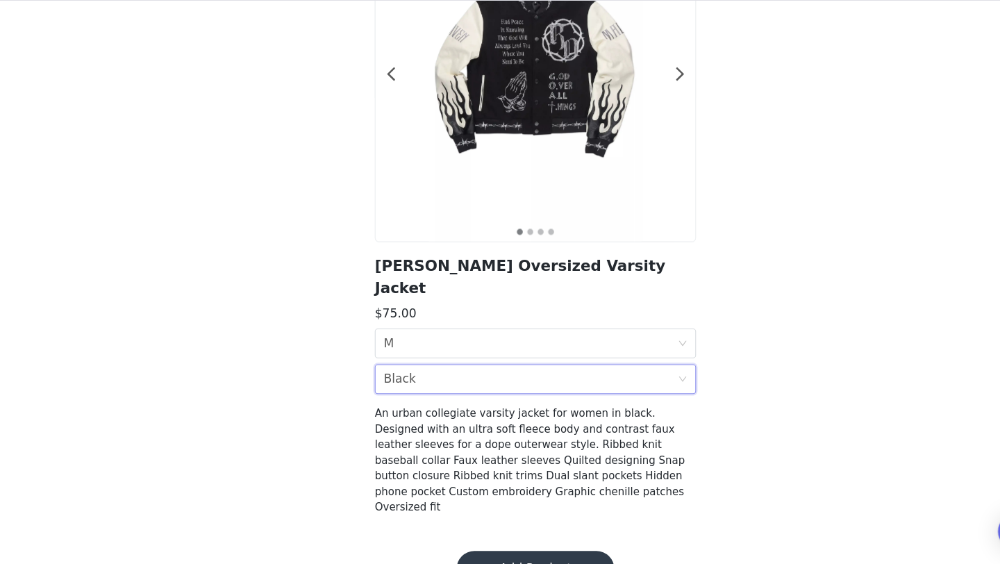
scroll to position [128, 0]
click at [476, 551] on button "Add Product" at bounding box center [499, 567] width 147 height 33
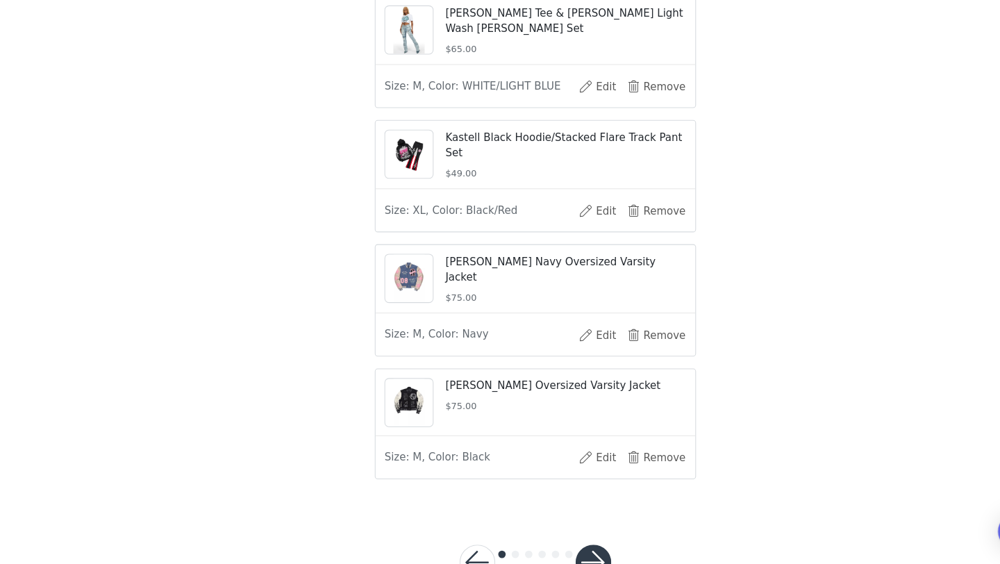
scroll to position [494, 0]
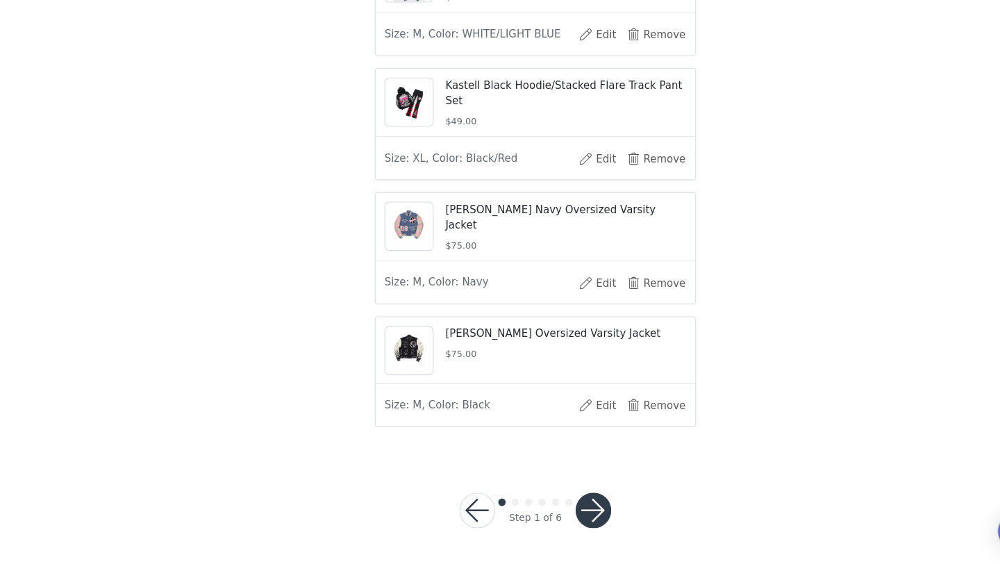
click at [558, 515] on button "button" at bounding box center [553, 513] width 33 height 33
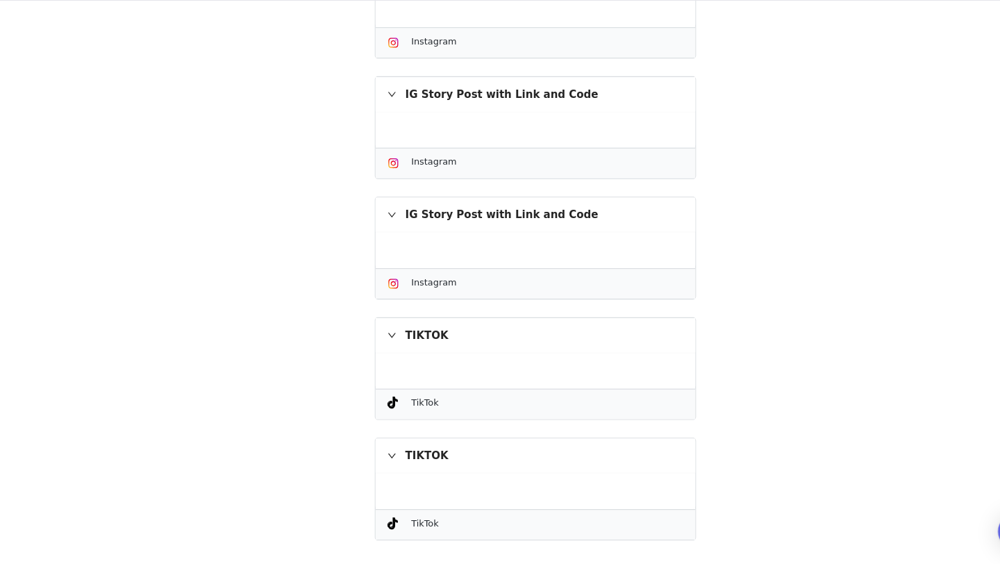
scroll to position [574, 0]
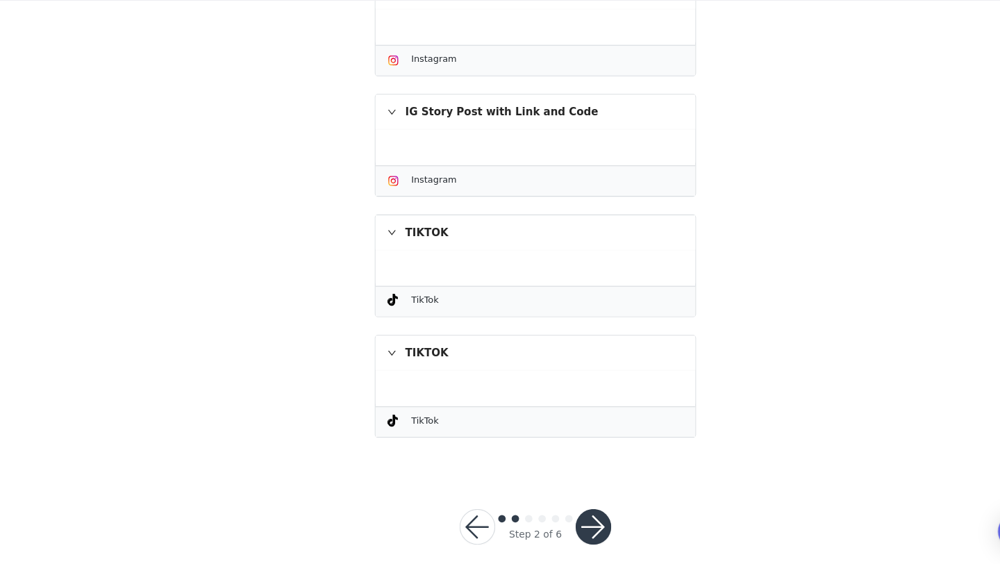
click at [548, 526] on button "button" at bounding box center [553, 528] width 33 height 33
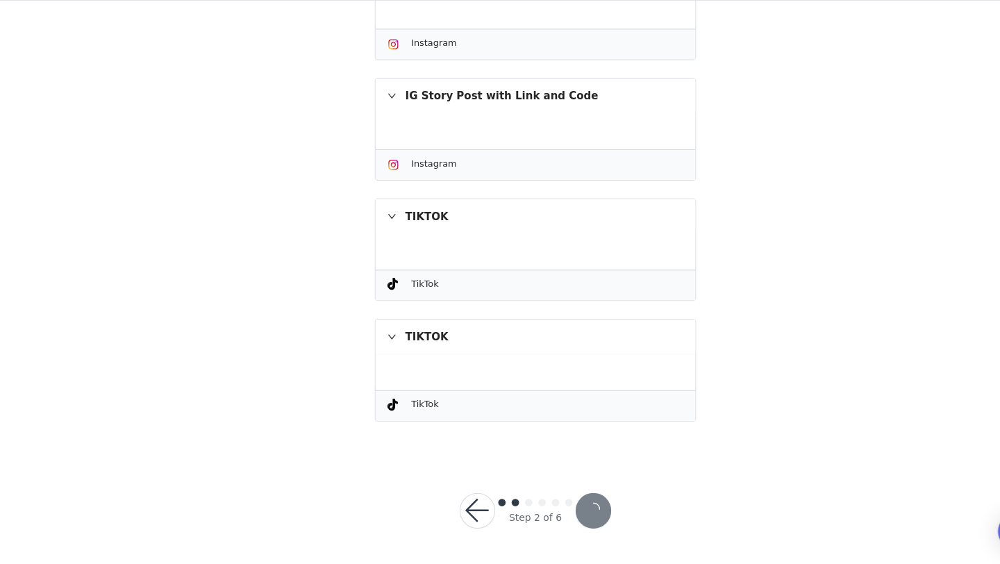
scroll to position [523, 0]
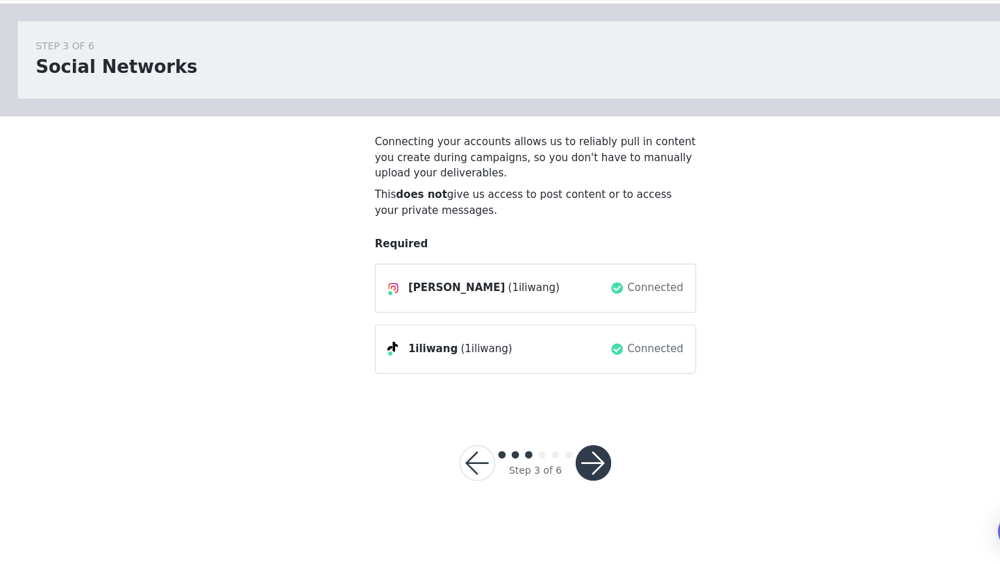
click at [560, 462] on button "button" at bounding box center [553, 469] width 33 height 33
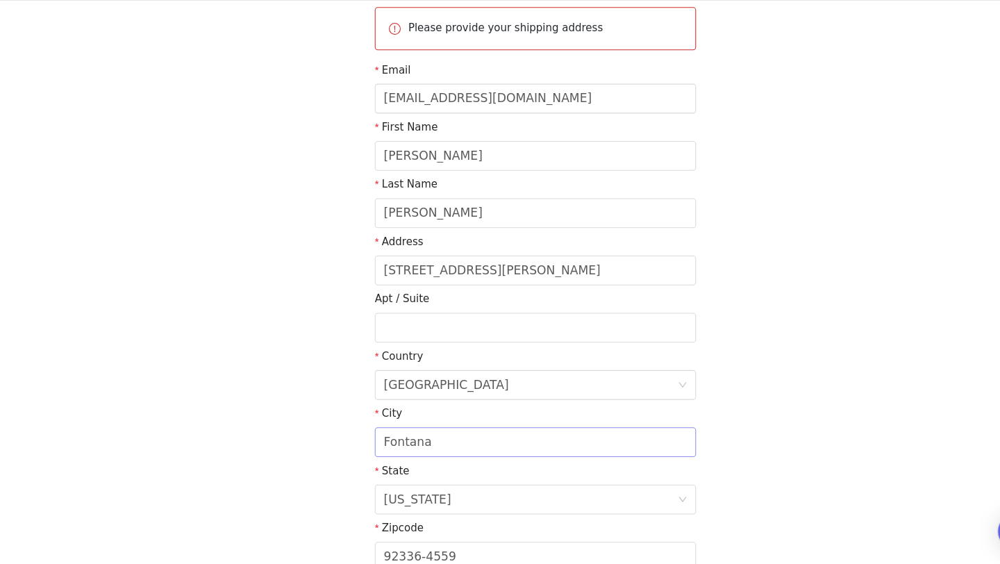
scroll to position [293, 0]
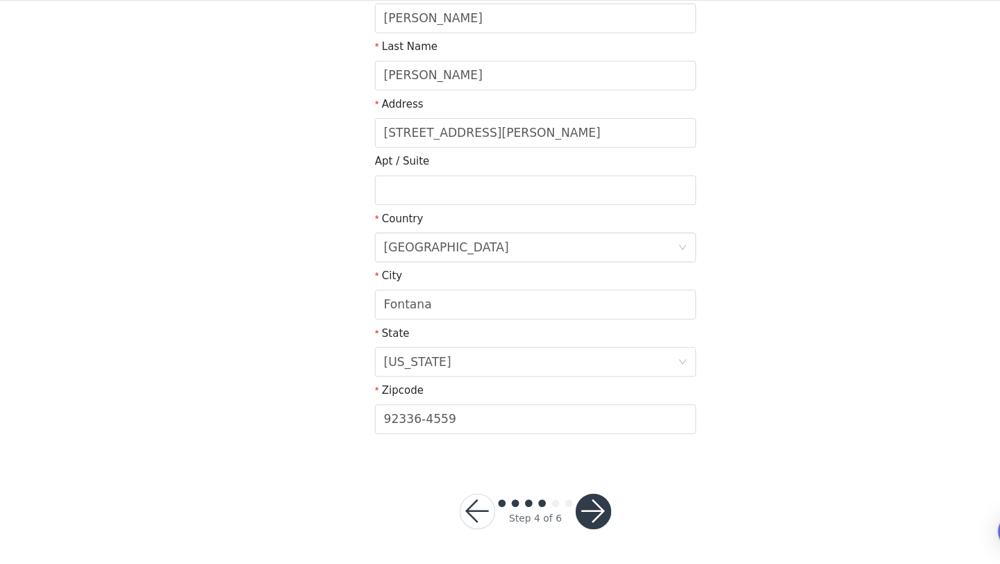
click at [555, 518] on button "button" at bounding box center [553, 514] width 33 height 33
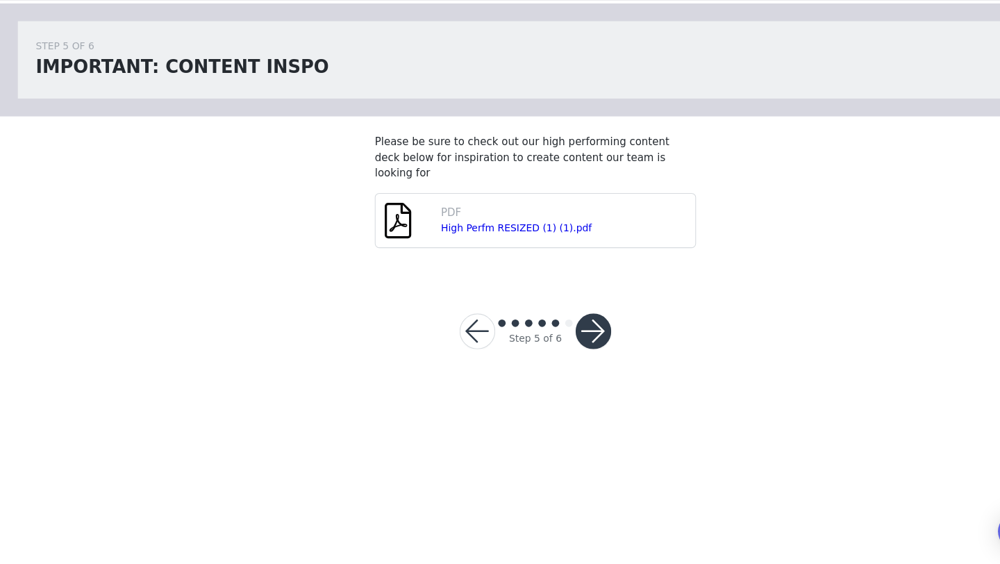
click at [560, 332] on button "button" at bounding box center [553, 346] width 33 height 33
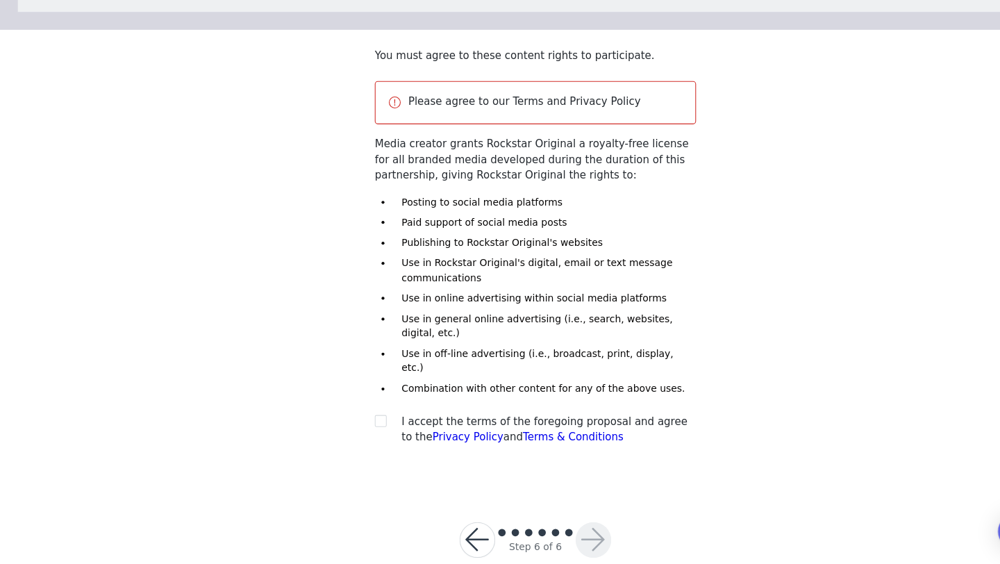
scroll to position [94, 0]
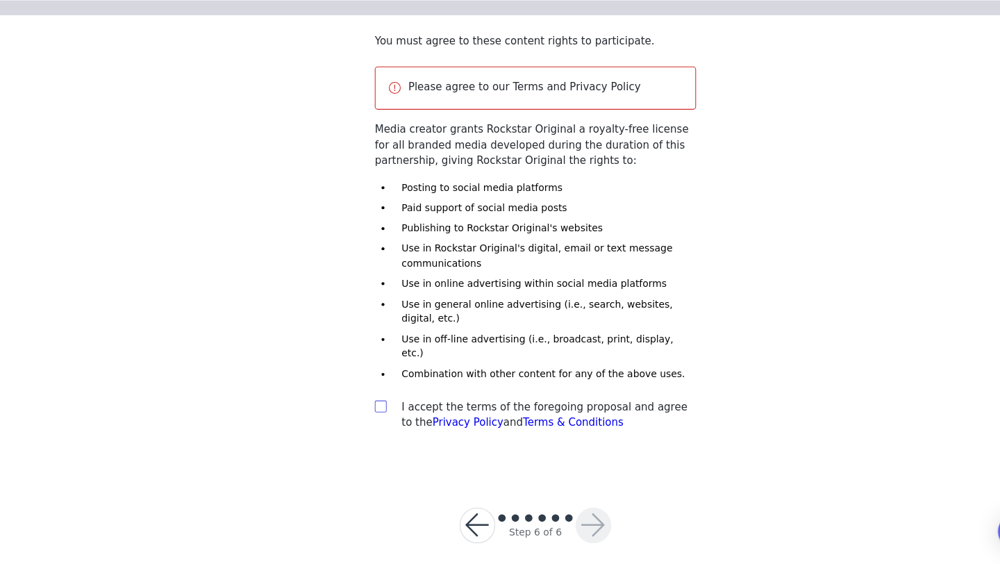
click at [351, 411] on input "checkbox" at bounding box center [355, 416] width 10 height 10
checkbox input "true"
click at [545, 511] on button "button" at bounding box center [553, 527] width 33 height 33
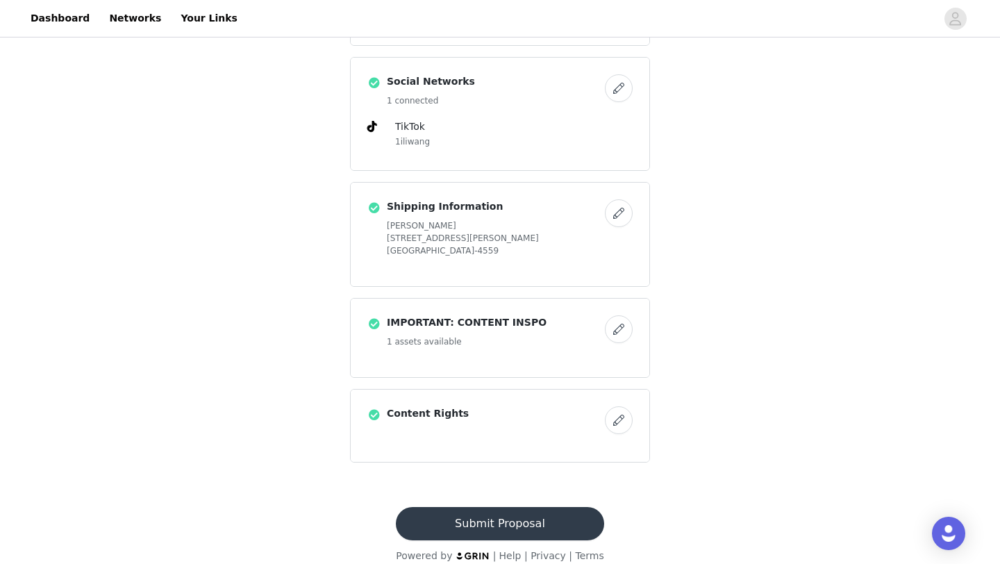
scroll to position [792, 0]
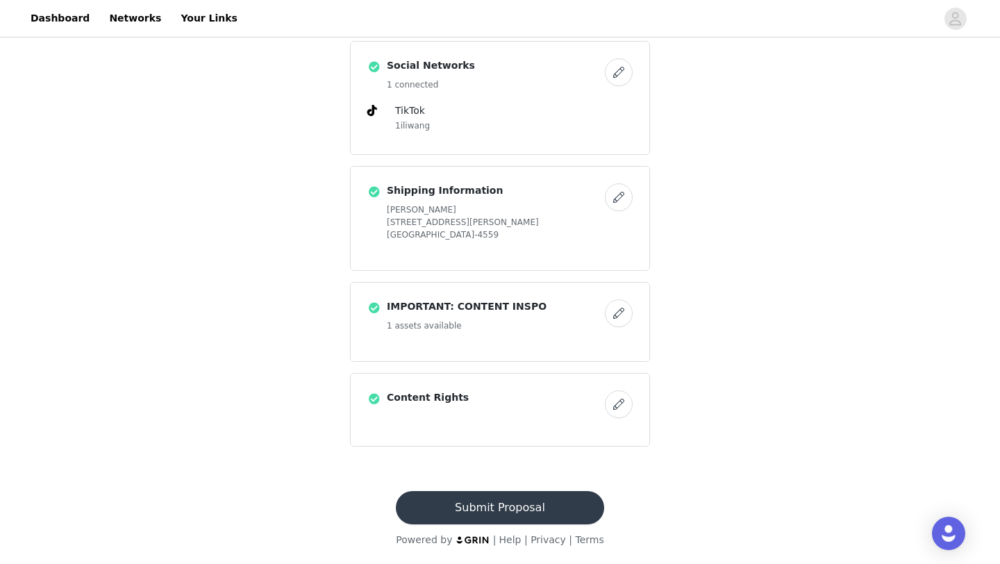
click at [476, 496] on button "Submit Proposal" at bounding box center [500, 507] width 208 height 33
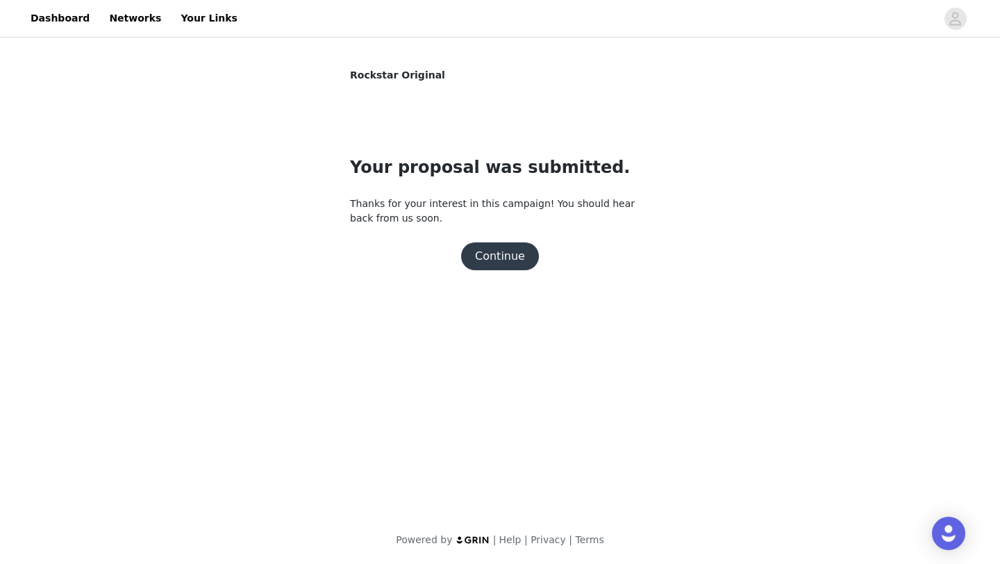
scroll to position [0, 0]
click at [520, 259] on button "Continue" at bounding box center [500, 256] width 78 height 28
